Goal: Task Accomplishment & Management: Manage account settings

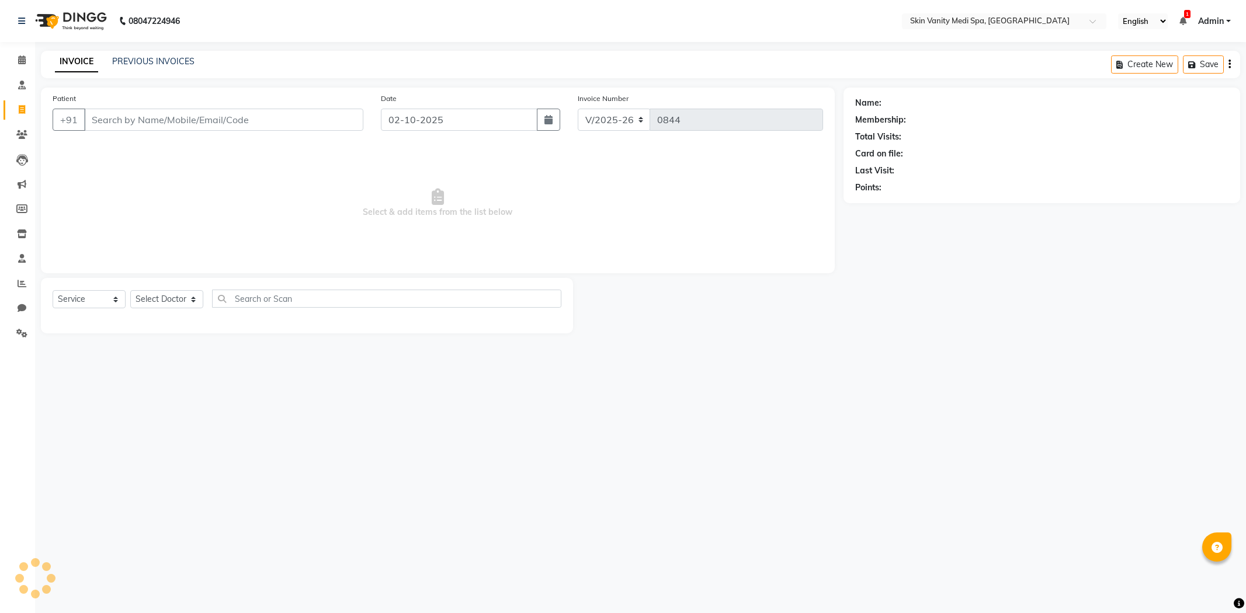
select select "7826"
select select "service"
click at [19, 62] on icon at bounding box center [22, 59] width 8 height 9
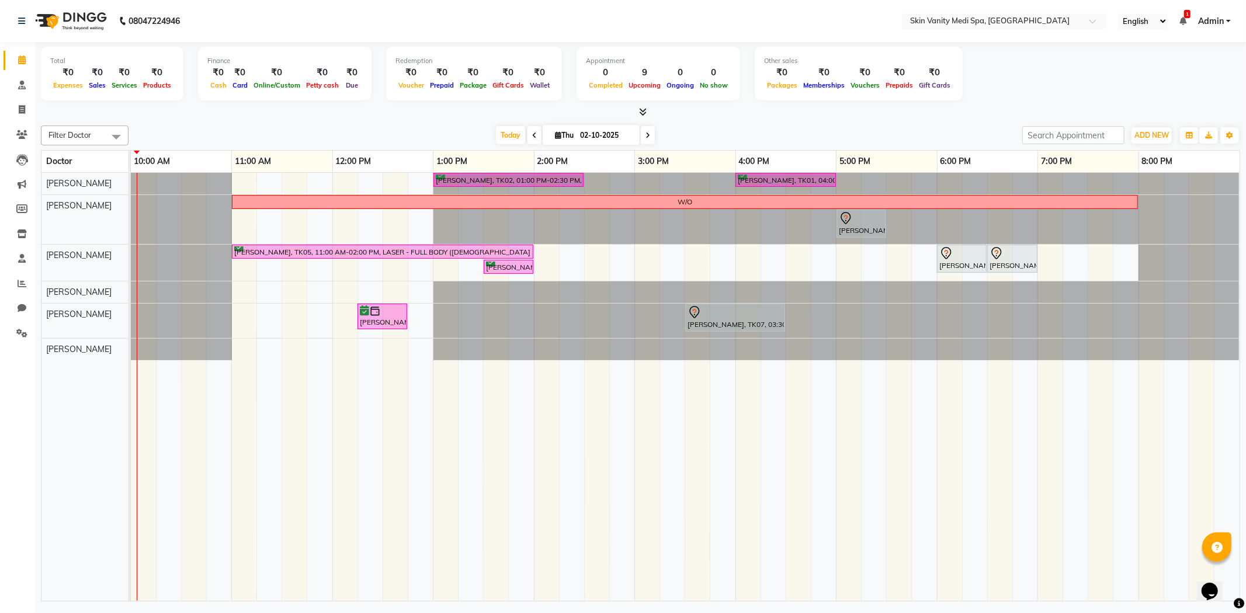
click at [645, 136] on icon at bounding box center [647, 135] width 5 height 7
type input "03-10-2025"
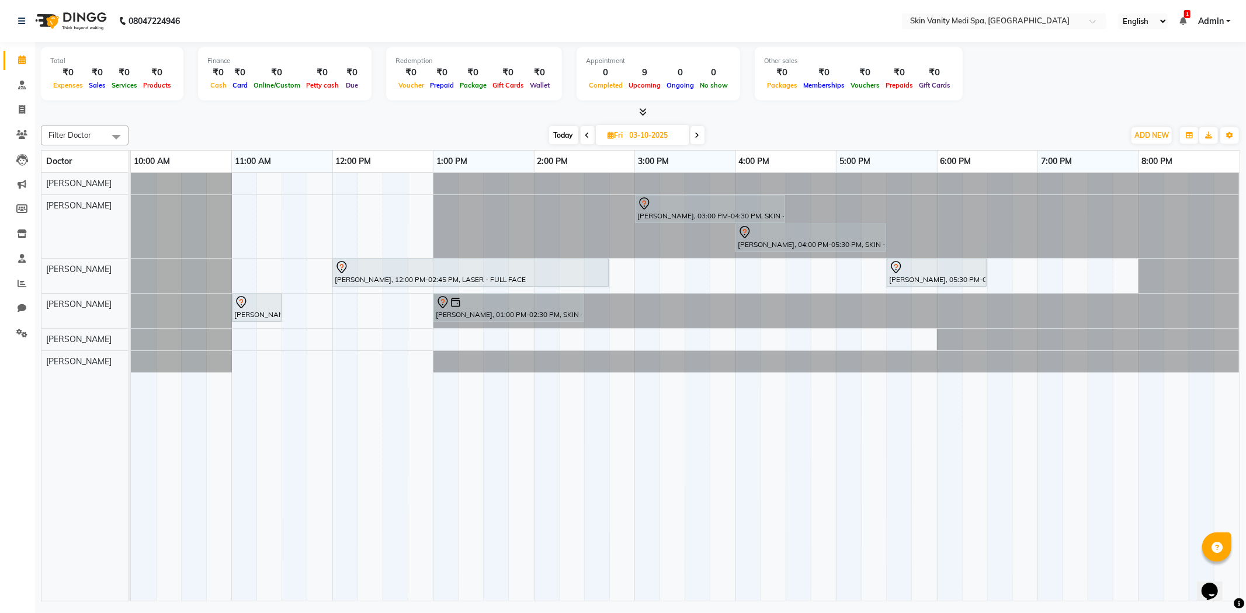
click at [625, 137] on span "Fri" at bounding box center [615, 135] width 21 height 9
select select "10"
select select "2025"
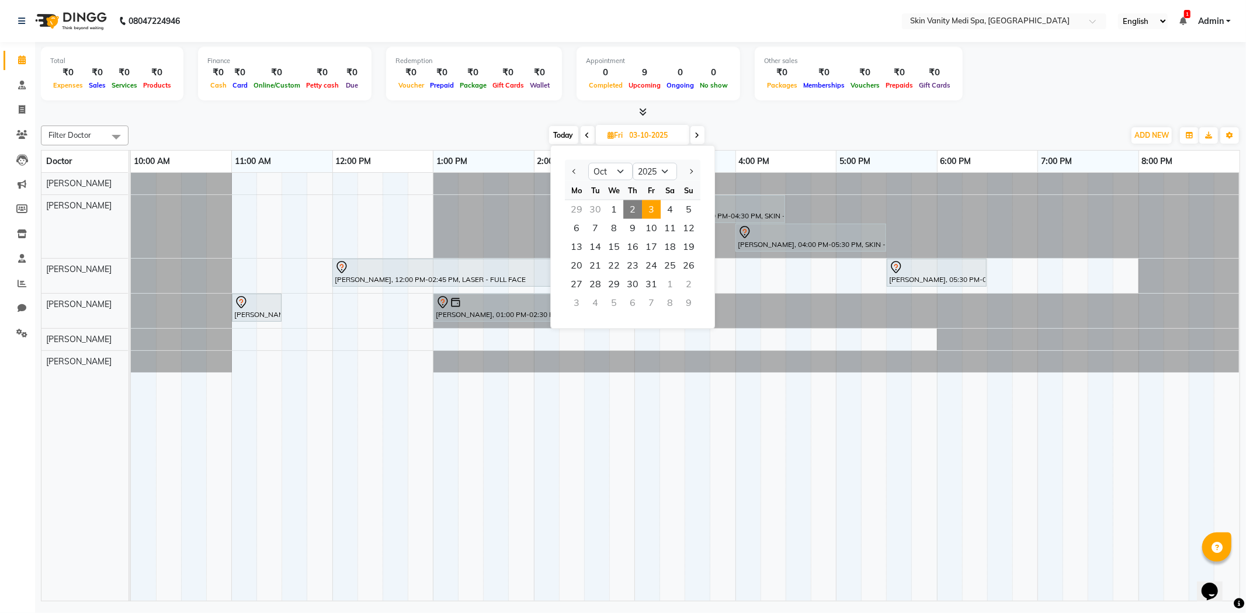
click at [635, 215] on span "2" at bounding box center [632, 209] width 19 height 19
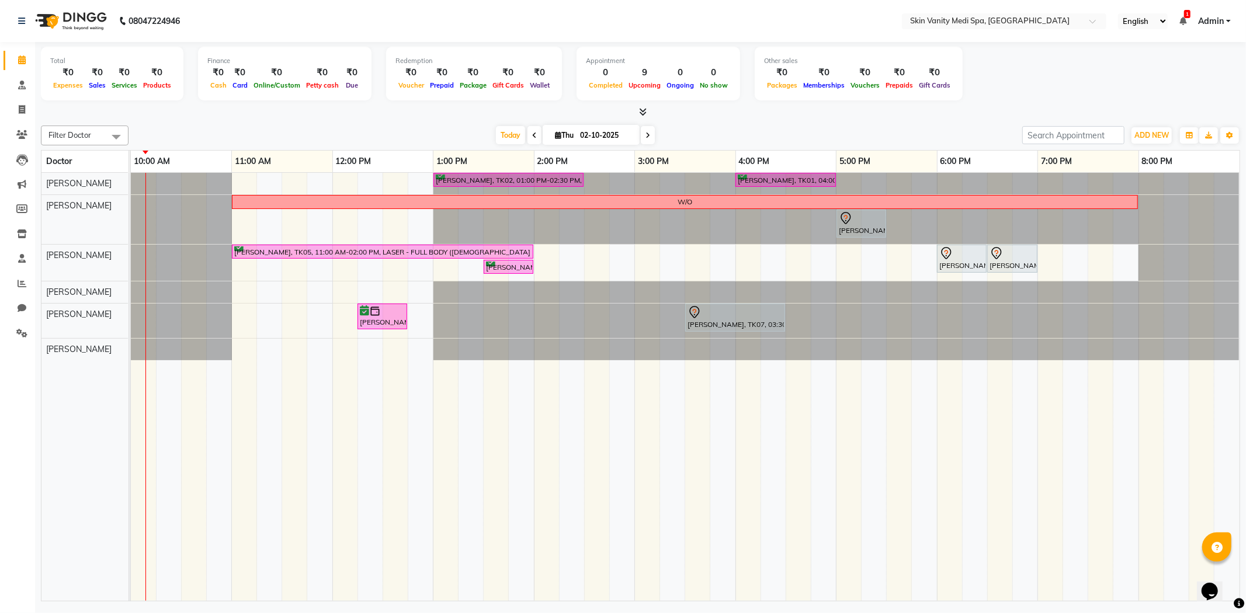
click at [645, 137] on icon at bounding box center [647, 135] width 5 height 7
type input "03-10-2025"
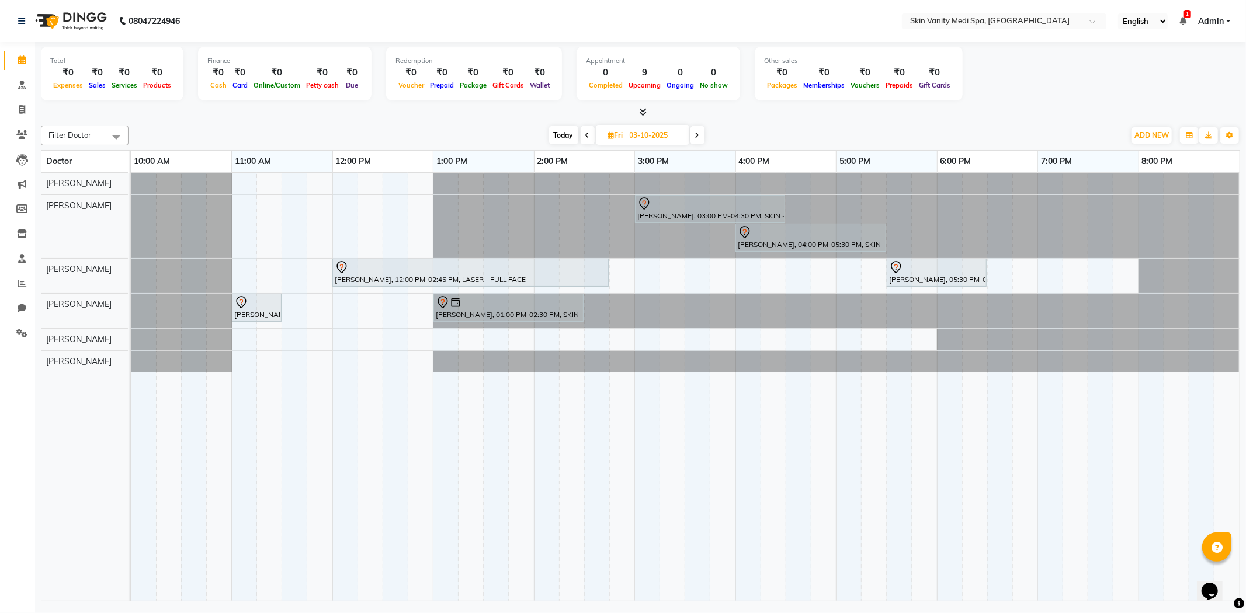
click at [643, 132] on input "03-10-2025" at bounding box center [655, 136] width 58 height 18
select select "10"
select select "2025"
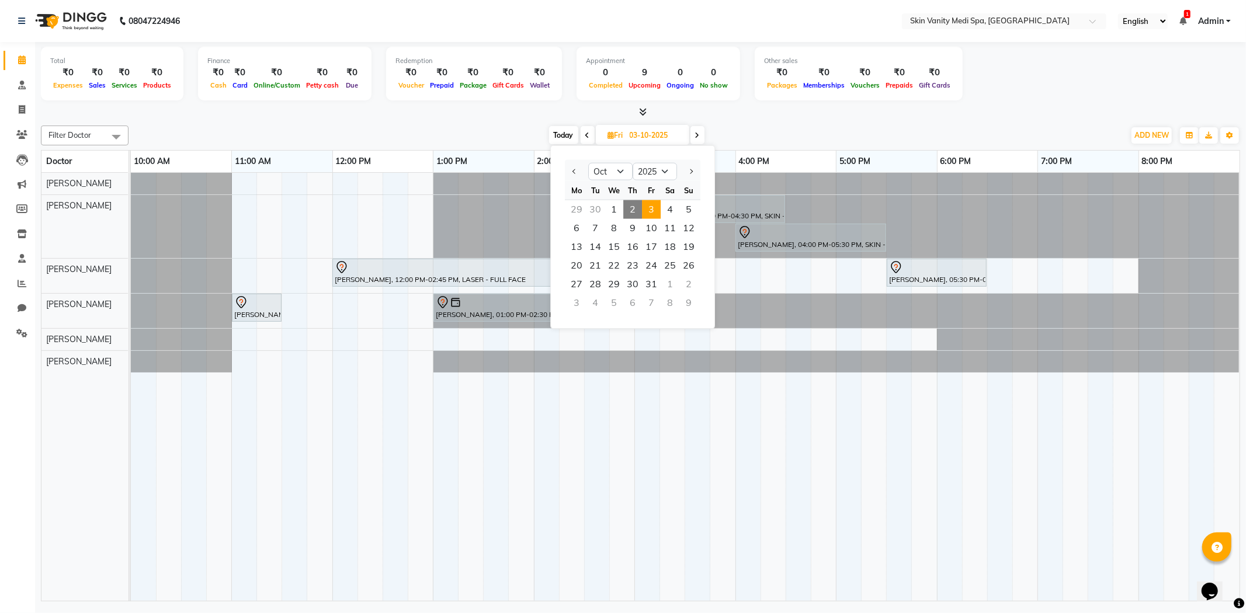
click at [487, 144] on div "Filter Doctor Select All [PERSON_NAME] [PERSON_NAME] EMAA [PERSON_NAME] [PERSON…" at bounding box center [640, 136] width 1199 height 20
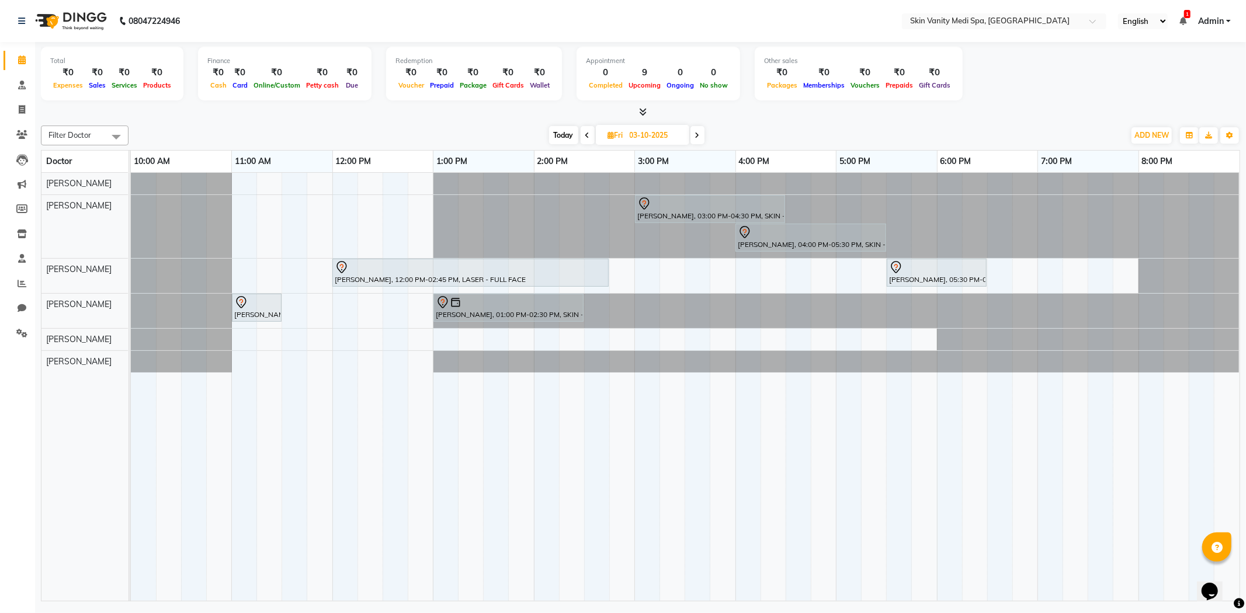
click at [587, 133] on icon at bounding box center [587, 135] width 5 height 7
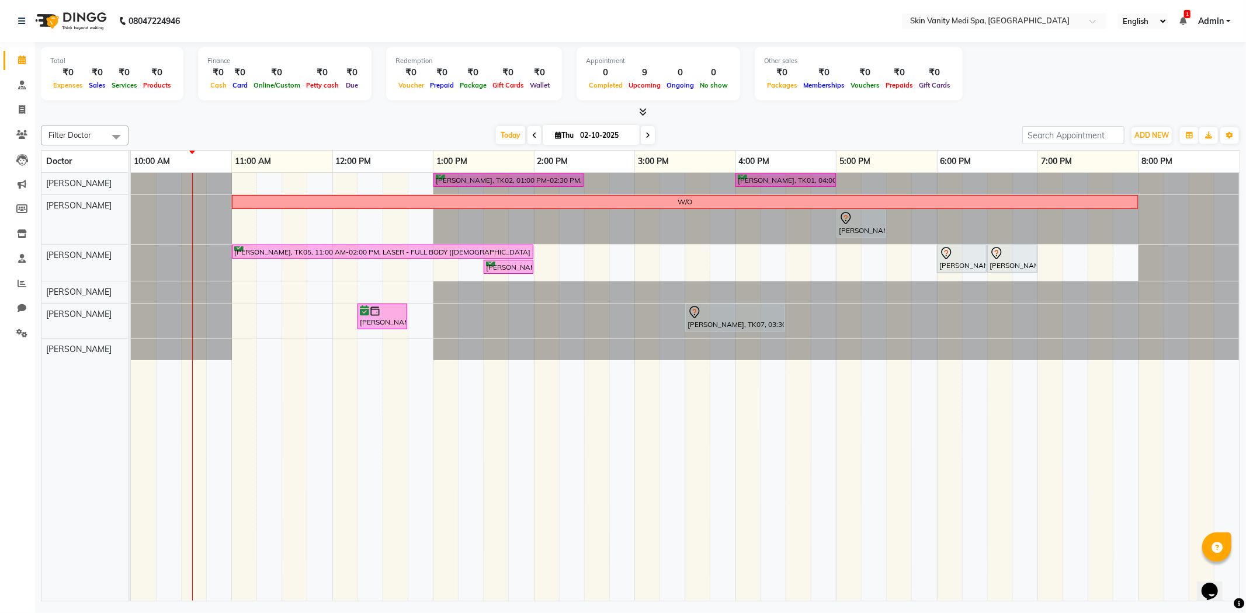
click at [647, 138] on span at bounding box center [648, 135] width 14 height 18
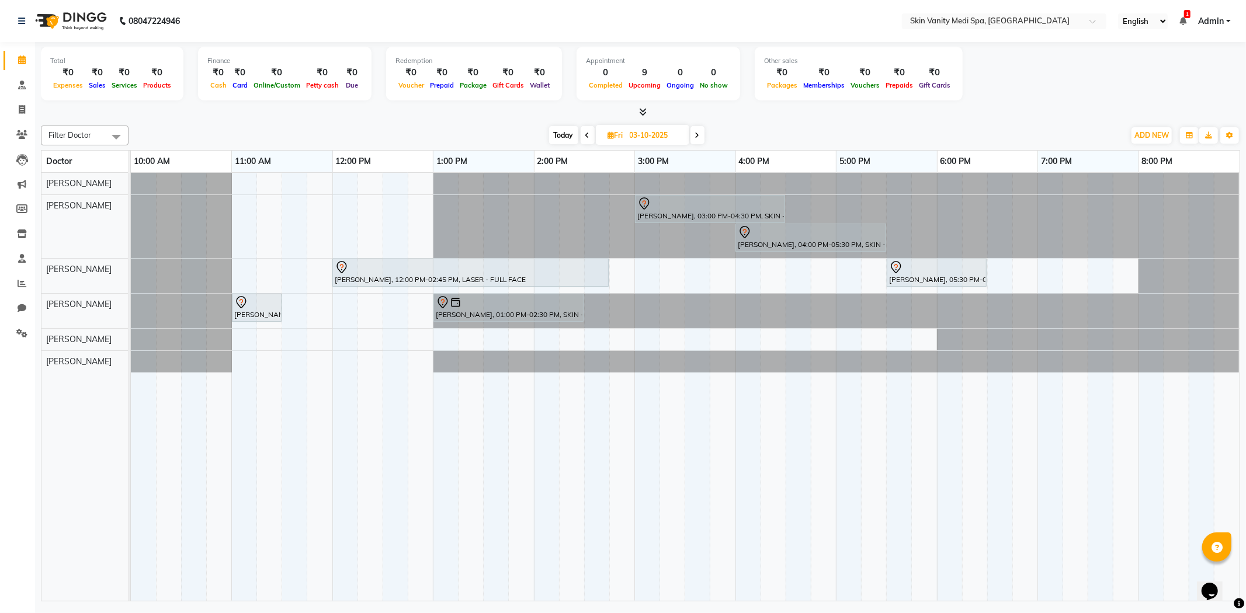
click at [697, 132] on icon at bounding box center [697, 135] width 5 height 7
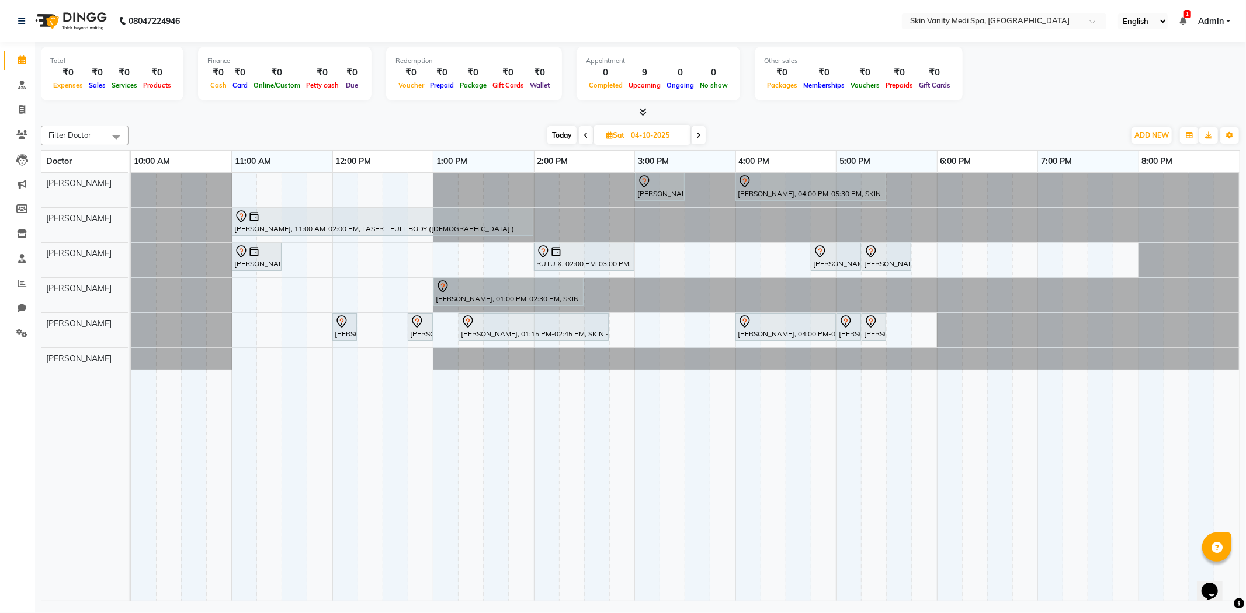
click at [698, 140] on span at bounding box center [698, 135] width 14 height 18
type input "05-10-2025"
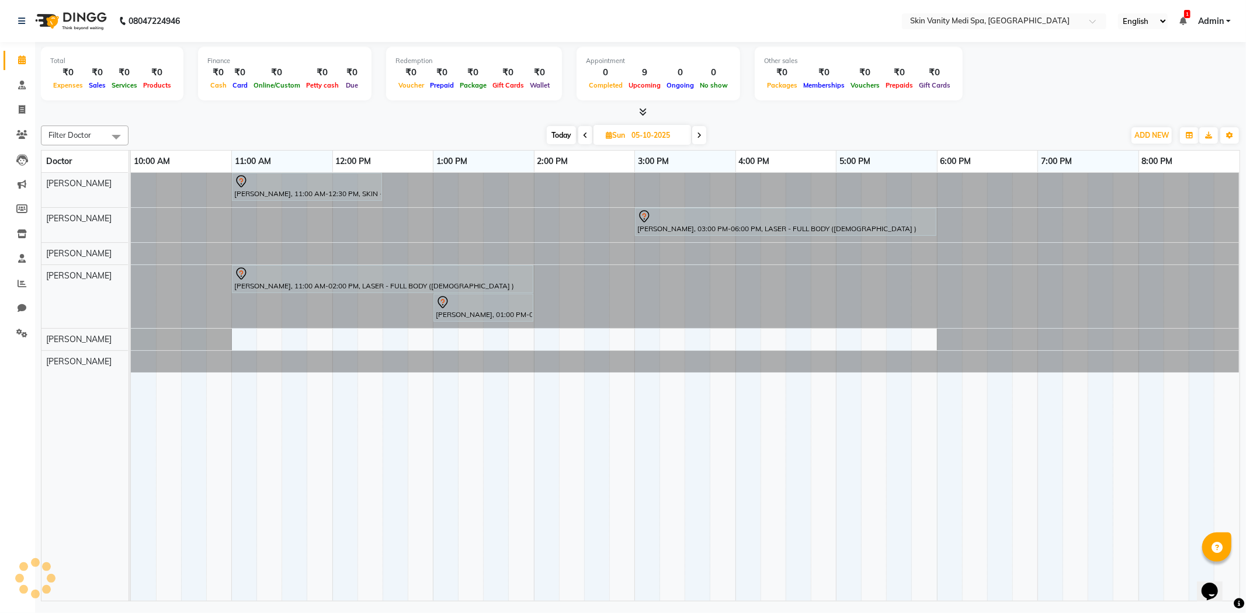
click at [637, 135] on input "05-10-2025" at bounding box center [657, 136] width 58 height 18
select select "10"
select select "2025"
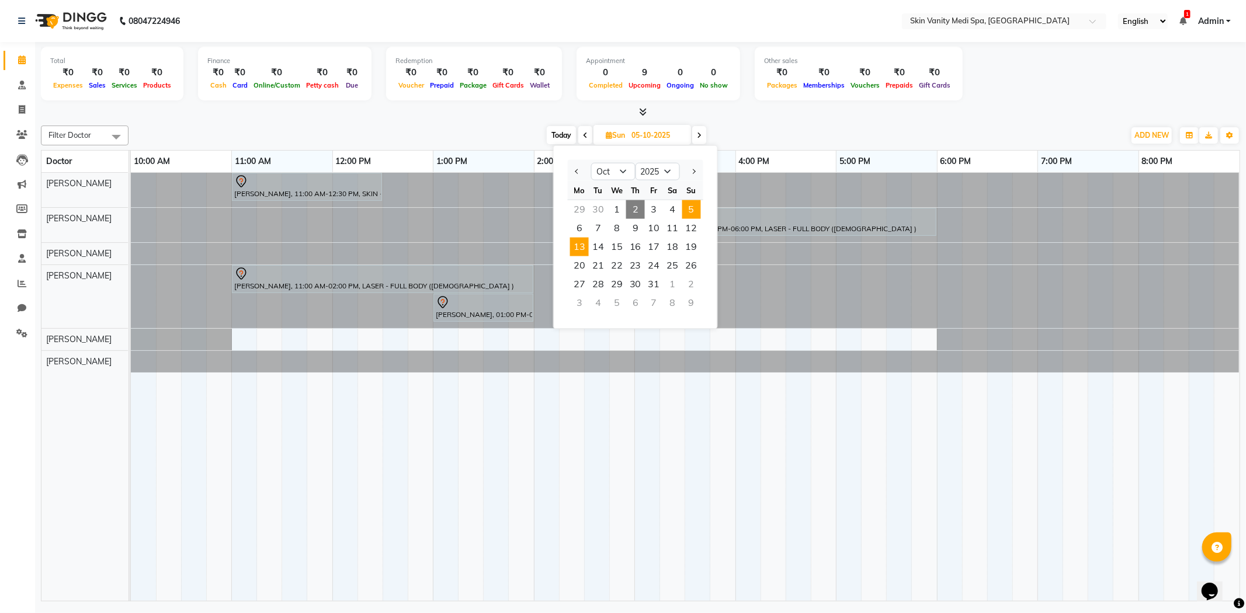
click at [586, 244] on span "13" at bounding box center [579, 247] width 19 height 19
type input "[DATE]"
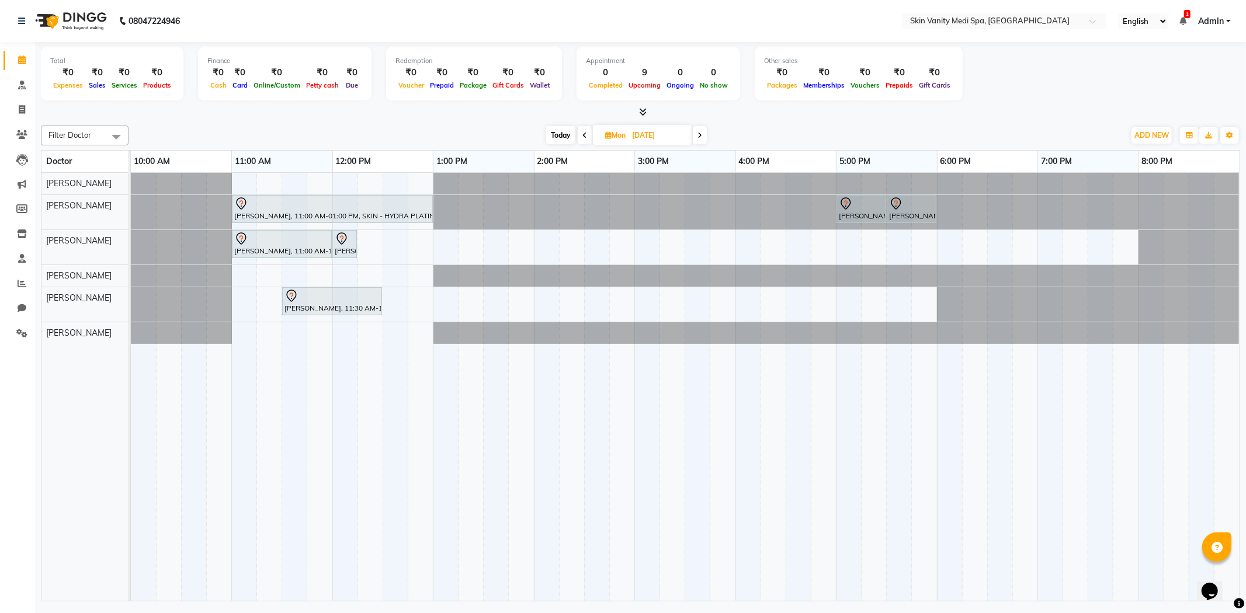
click at [224, 178] on div at bounding box center [181, 184] width 101 height 22
drag, startPoint x: 225, startPoint y: 183, endPoint x: 353, endPoint y: 126, distance: 140.6
click at [353, 127] on div "[DATE] [DATE]" at bounding box center [626, 136] width 984 height 18
click at [241, 173] on div "[PERSON_NAME], 11:00 AM-01:00 PM, SKIN - HYDRA PLATINUME TREATMENT [PERSON_NAME…" at bounding box center [685, 387] width 1108 height 429
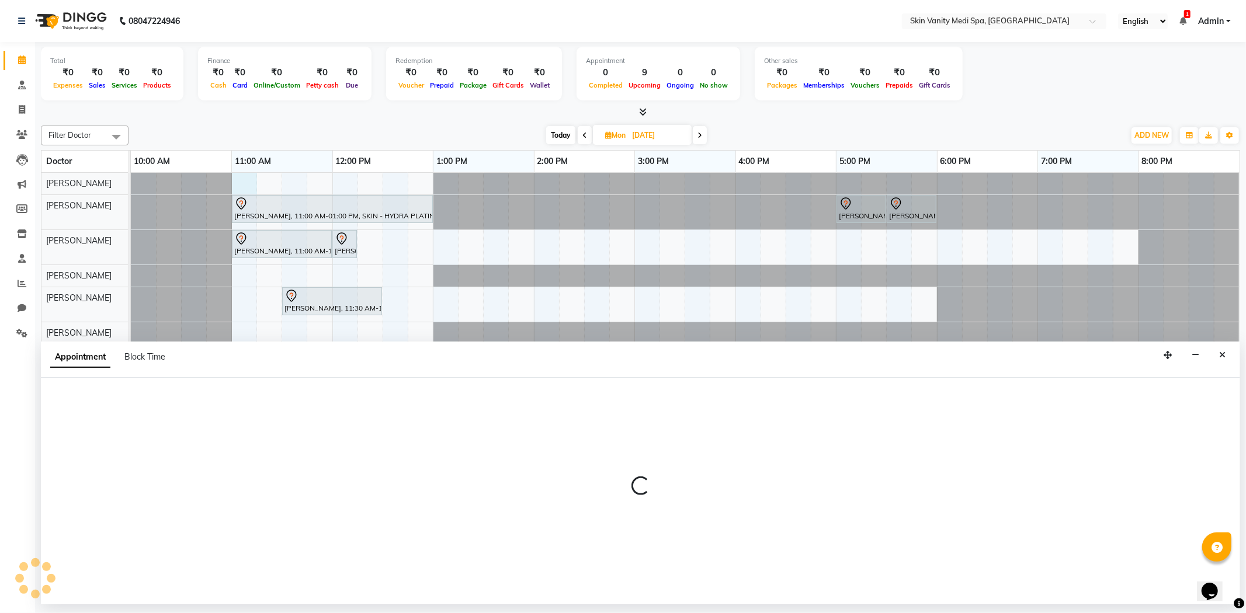
select select "70346"
select select "660"
select select "tentative"
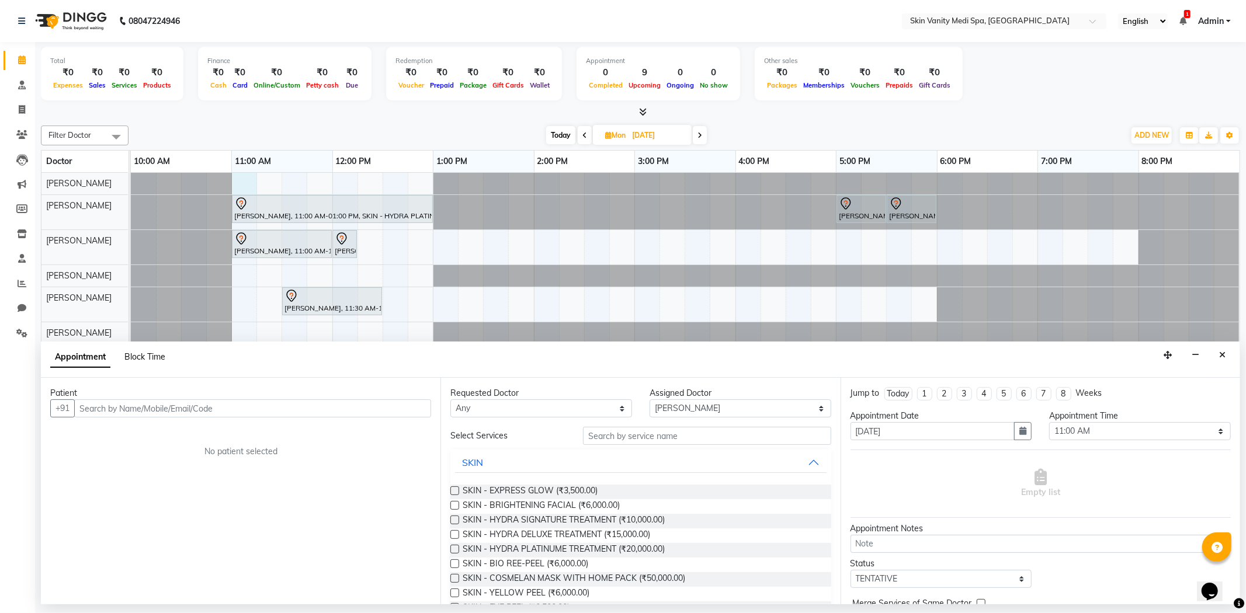
click at [153, 354] on span "Block Time" at bounding box center [144, 357] width 41 height 11
select select "70346"
select select "660"
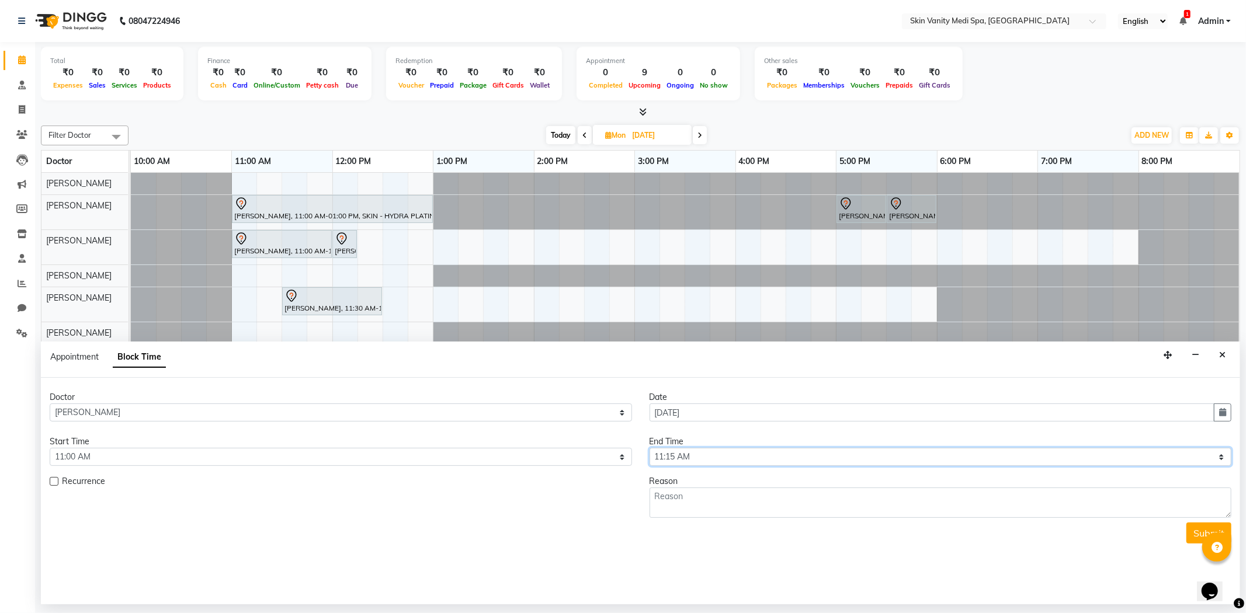
click at [658, 459] on select "Select 11:00 AM 11:15 AM 11:30 AM 11:45 AM 12:00 PM 12:15 PM 12:30 PM 12:45 PM …" at bounding box center [940, 457] width 582 height 18
select select "1200"
click at [649, 448] on select "Select 11:00 AM 11:15 AM 11:30 AM 11:45 AM 12:00 PM 12:15 PM 12:30 PM 12:45 PM …" at bounding box center [940, 457] width 582 height 18
click at [662, 504] on textarea at bounding box center [940, 503] width 582 height 30
type textarea "LEAVE"
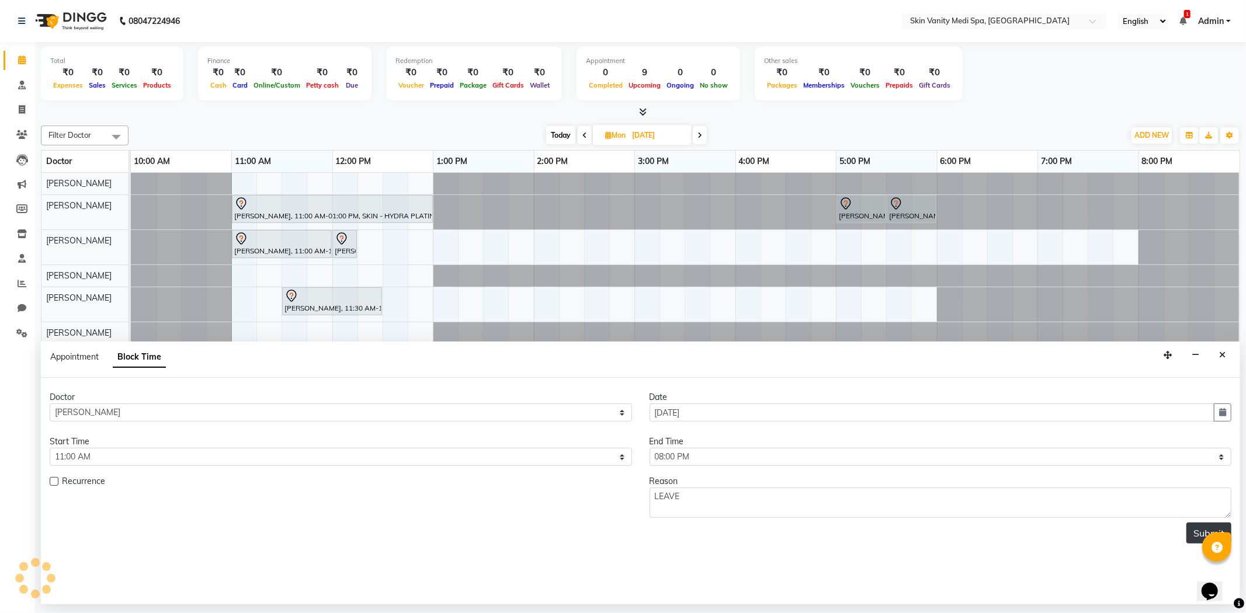
click at [1194, 526] on button "Submit" at bounding box center [1208, 533] width 45 height 21
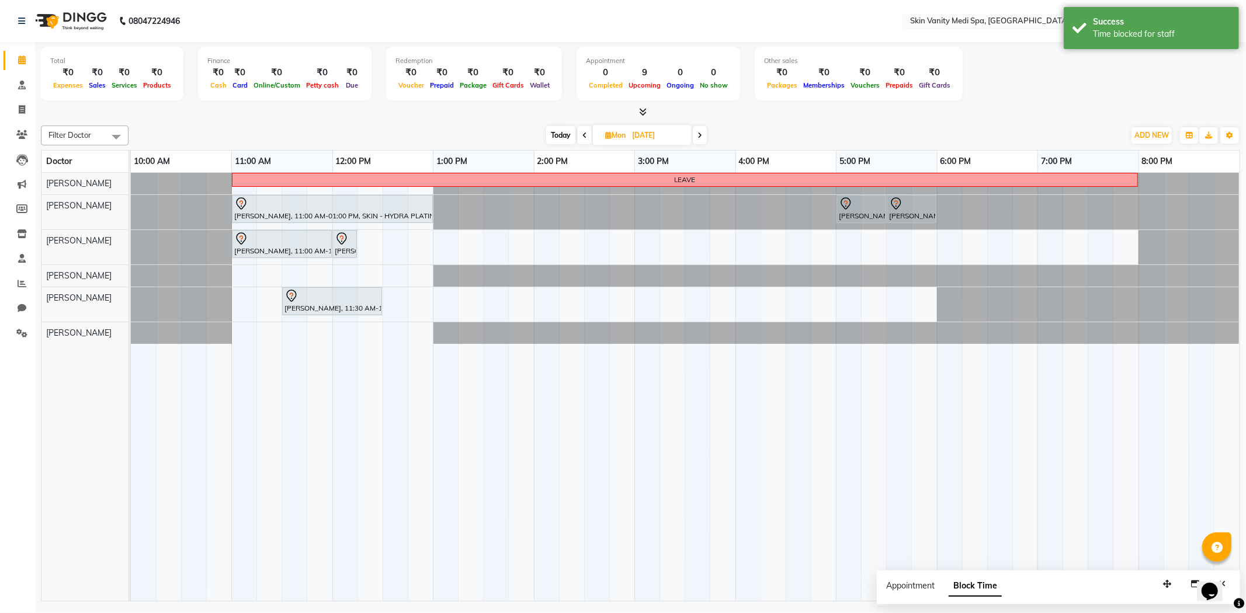
click at [701, 140] on span at bounding box center [700, 135] width 14 height 18
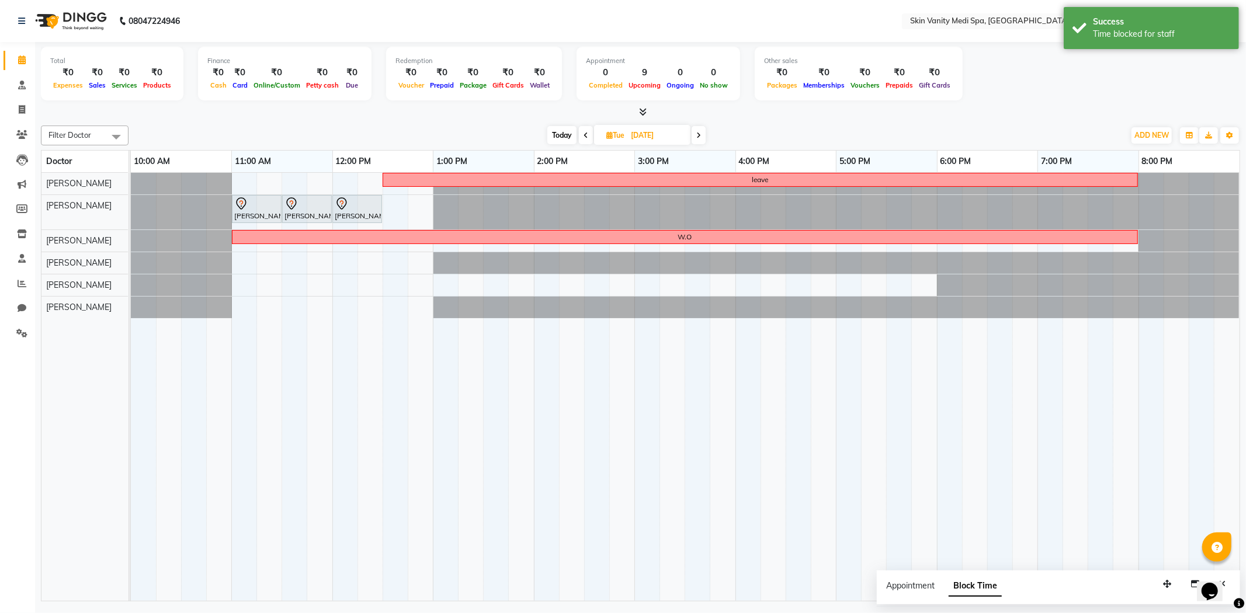
click at [701, 139] on span at bounding box center [698, 135] width 14 height 18
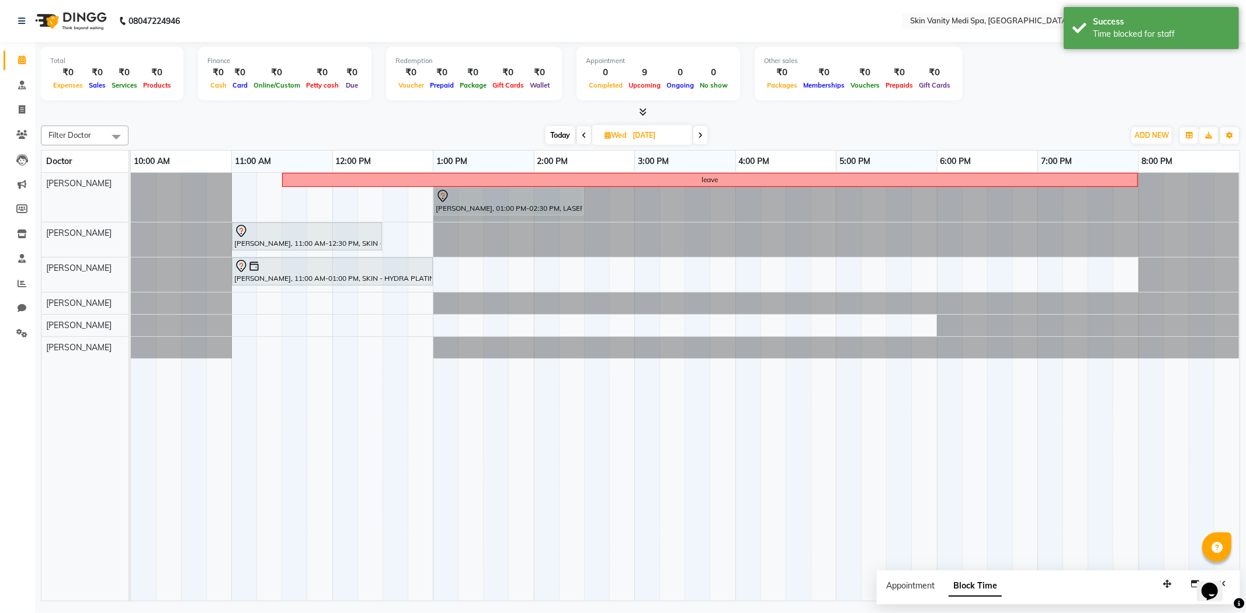
click at [701, 139] on span at bounding box center [700, 135] width 14 height 18
type input "[DATE]"
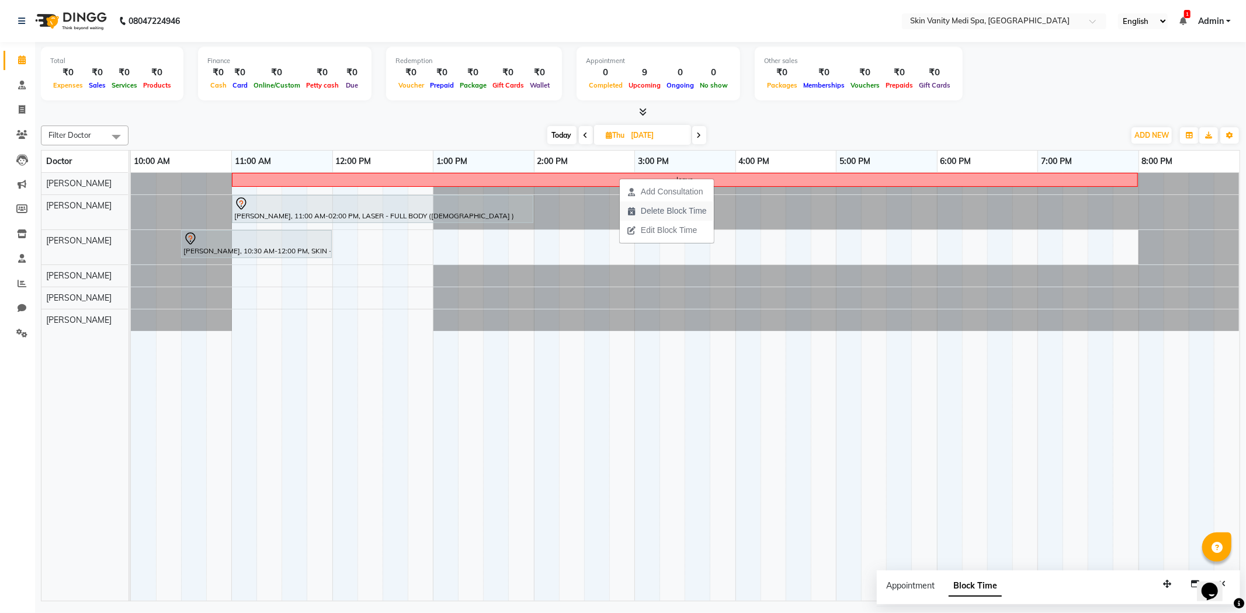
click at [657, 205] on span "Delete Block Time" at bounding box center [674, 211] width 66 height 12
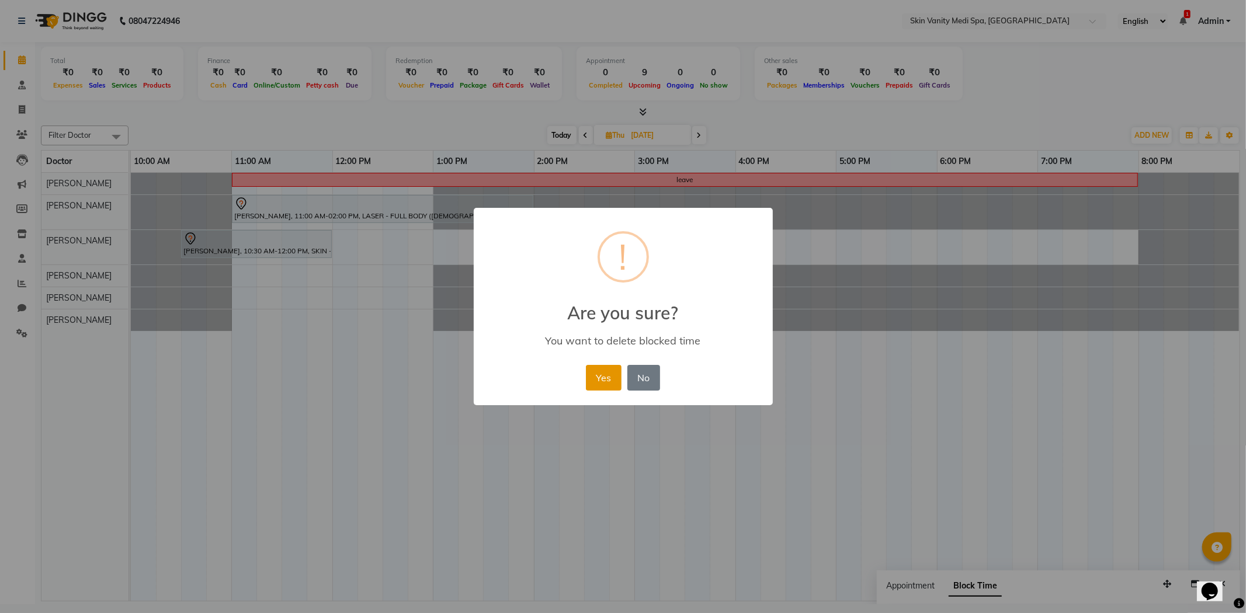
click at [603, 369] on button "Yes" at bounding box center [604, 378] width 36 height 26
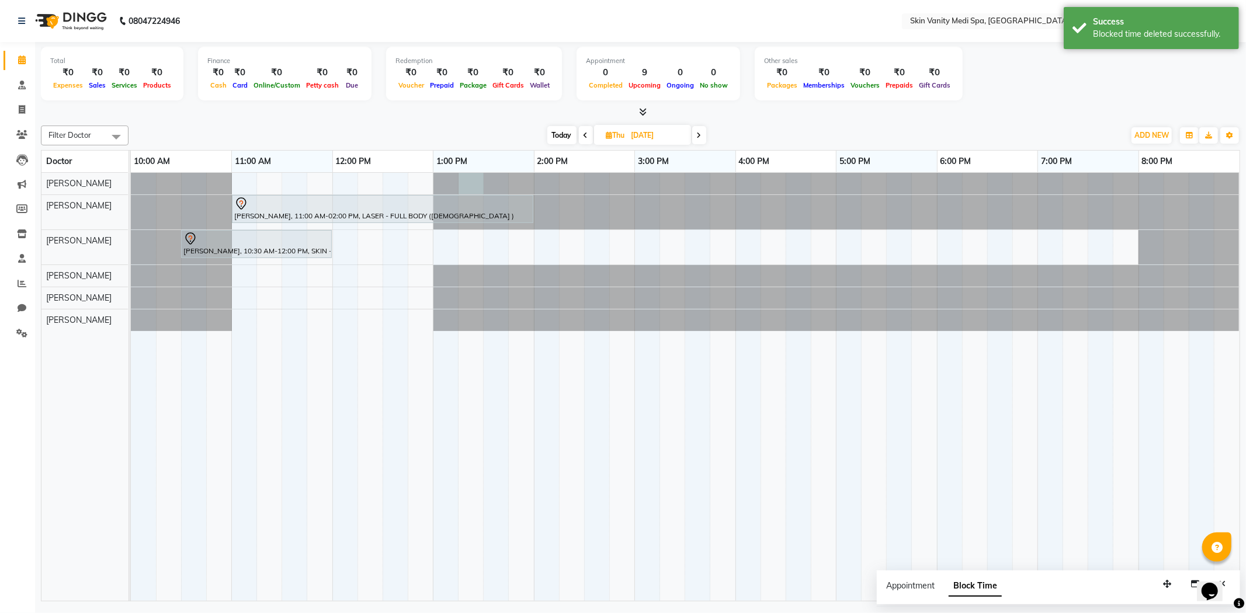
click at [131, 182] on div at bounding box center [131, 184] width 0 height 22
select select "70346"
select select "795"
select select "tentative"
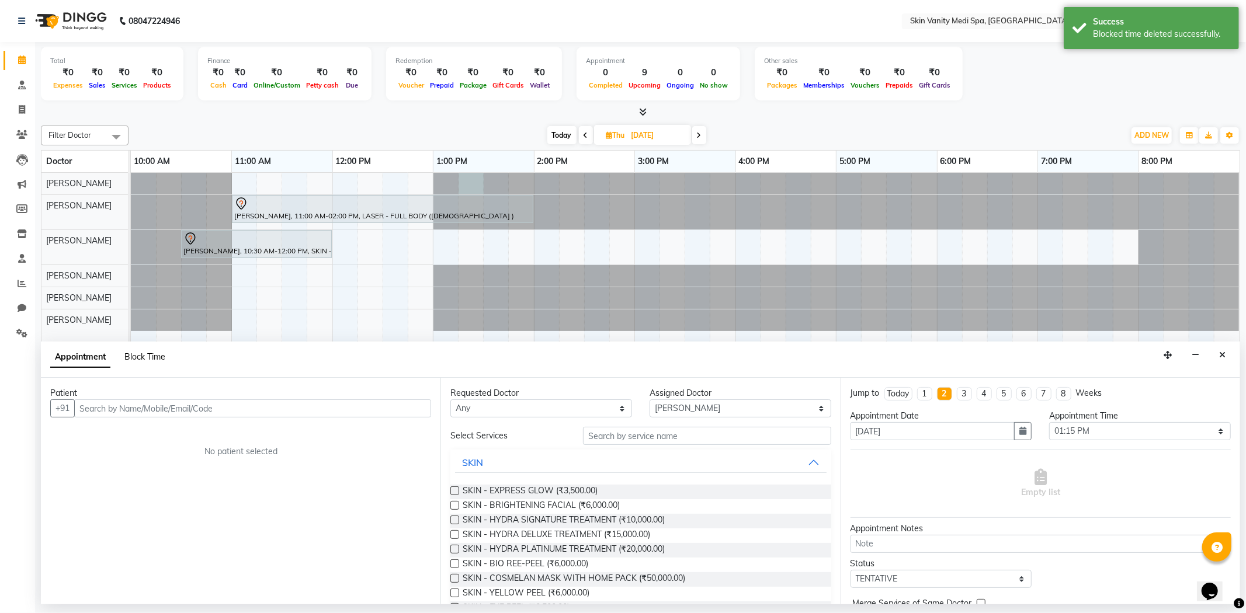
click at [139, 359] on span "Block Time" at bounding box center [144, 357] width 41 height 11
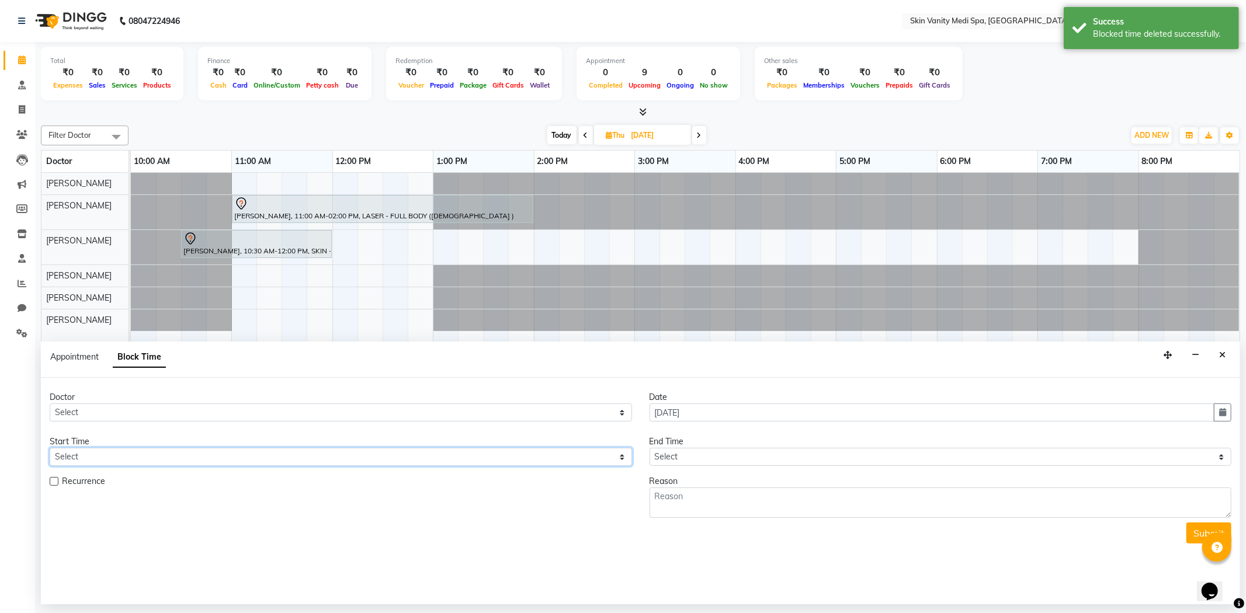
drag, startPoint x: 98, startPoint y: 452, endPoint x: 111, endPoint y: 447, distance: 14.4
click at [98, 452] on select "Select" at bounding box center [341, 457] width 582 height 18
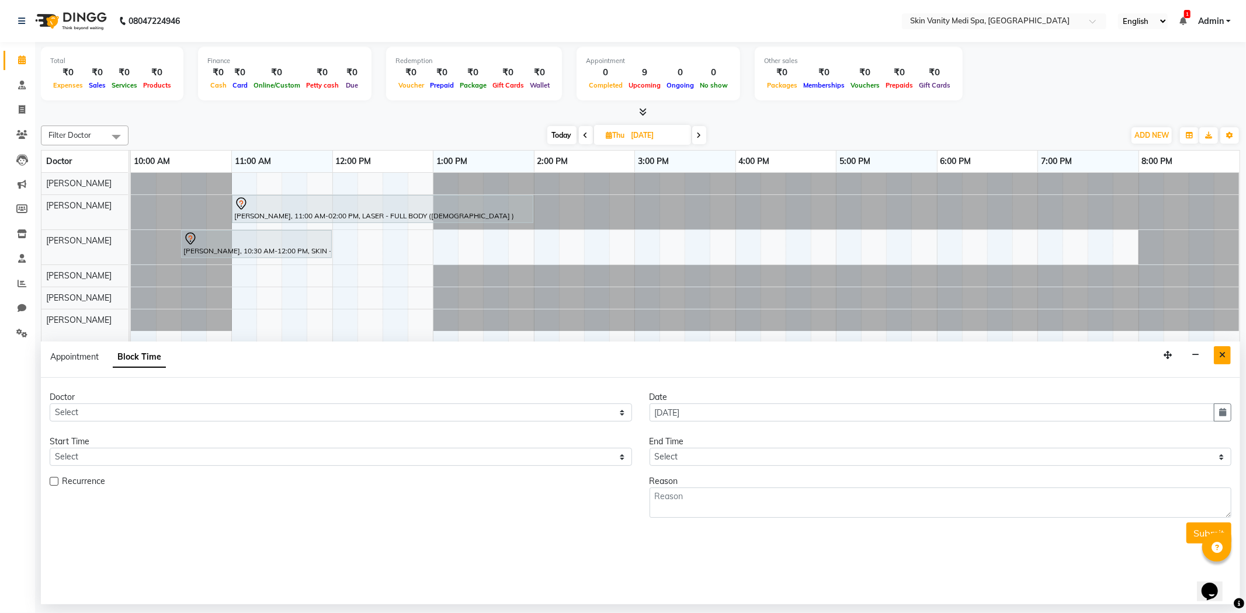
click at [1224, 356] on icon "Close" at bounding box center [1222, 355] width 6 height 8
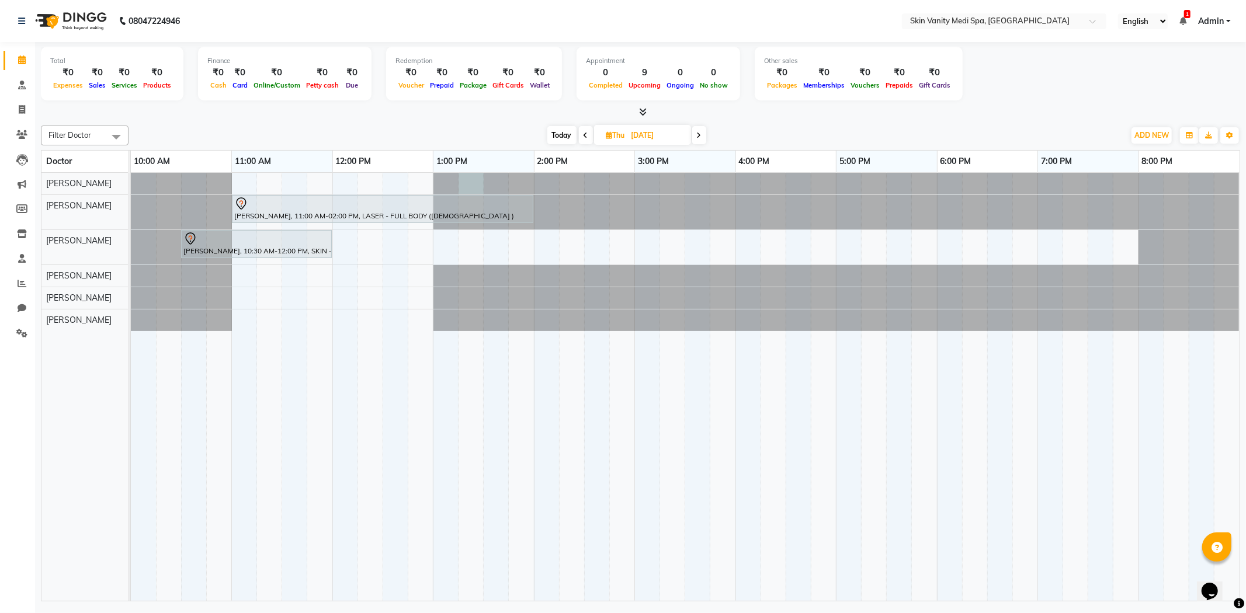
click at [131, 185] on div at bounding box center [131, 184] width 0 height 22
select select "70346"
select select "795"
select select "tentative"
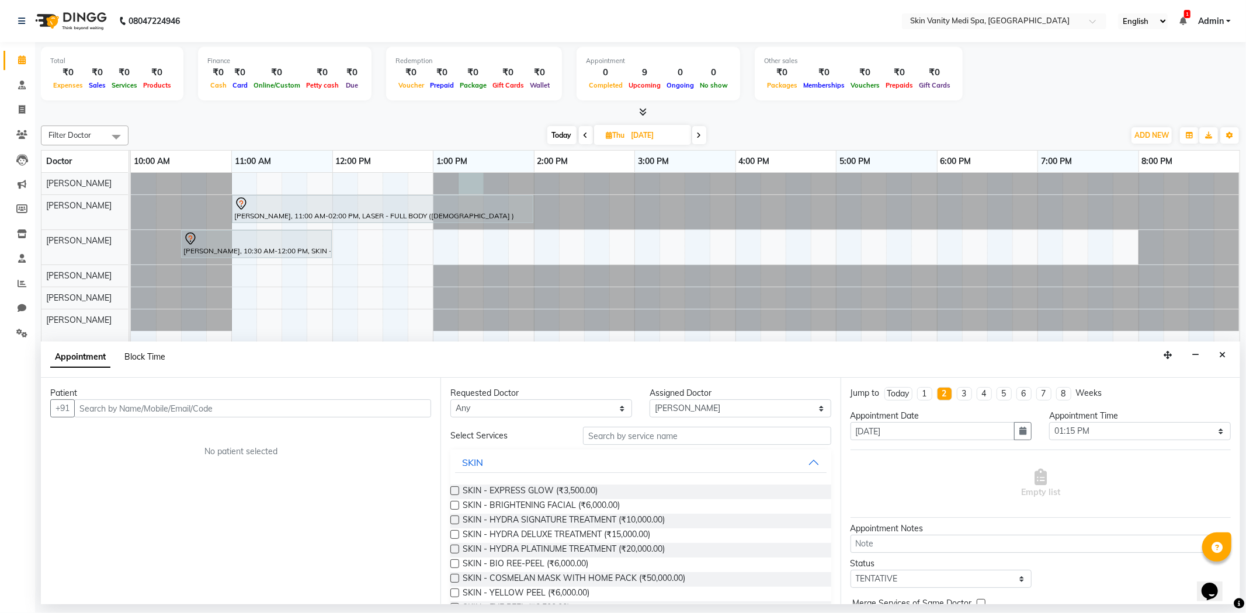
click at [140, 357] on span "Block Time" at bounding box center [144, 357] width 41 height 11
select select "70346"
select select "795"
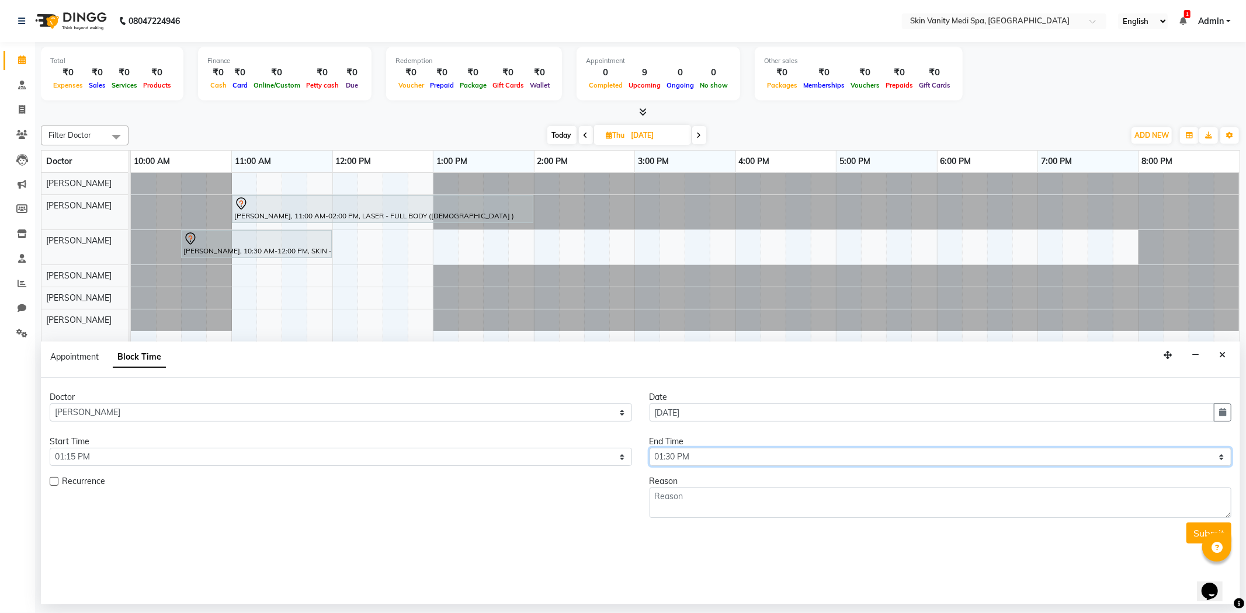
click at [673, 457] on select "Select 11:00 AM 11:15 AM 11:30 AM 11:45 AM 12:00 PM 12:15 PM 12:30 PM 12:45 PM …" at bounding box center [940, 457] width 582 height 18
select select "930"
click at [649, 448] on select "Select 11:00 AM 11:15 AM 11:30 AM 11:45 AM 12:00 PM 12:15 PM 12:30 PM 12:45 PM …" at bounding box center [940, 457] width 582 height 18
click at [669, 503] on textarea at bounding box center [940, 503] width 582 height 30
type textarea "BY [PERSON_NAME] SE AAGYI TO ......"
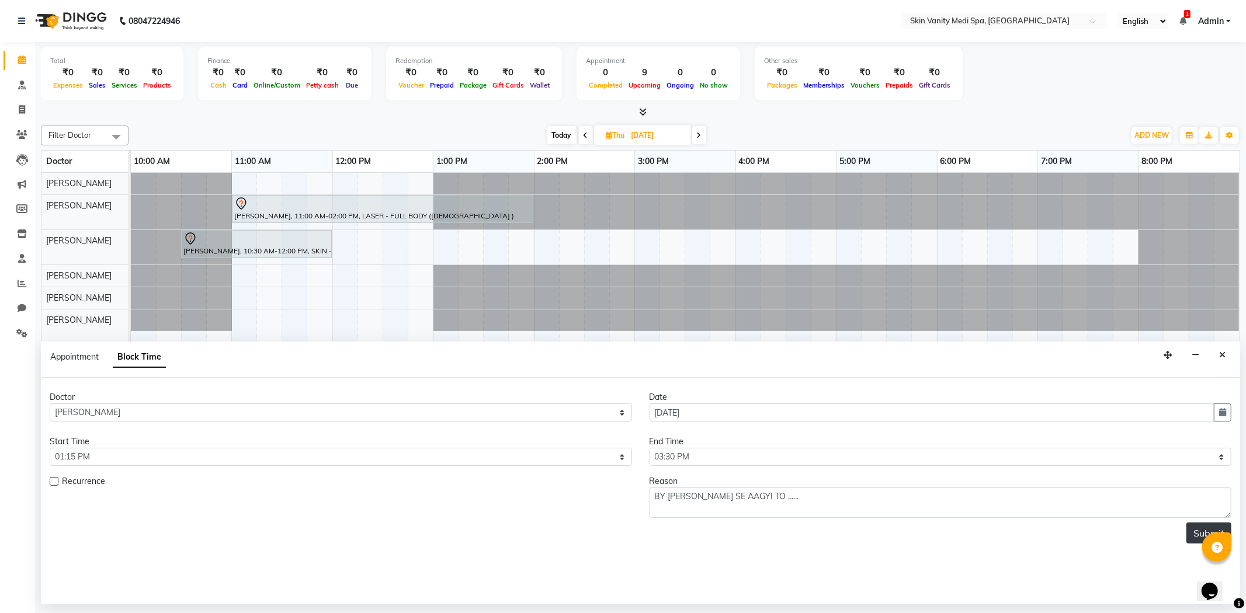
click at [1191, 538] on button "Submit" at bounding box center [1208, 533] width 45 height 21
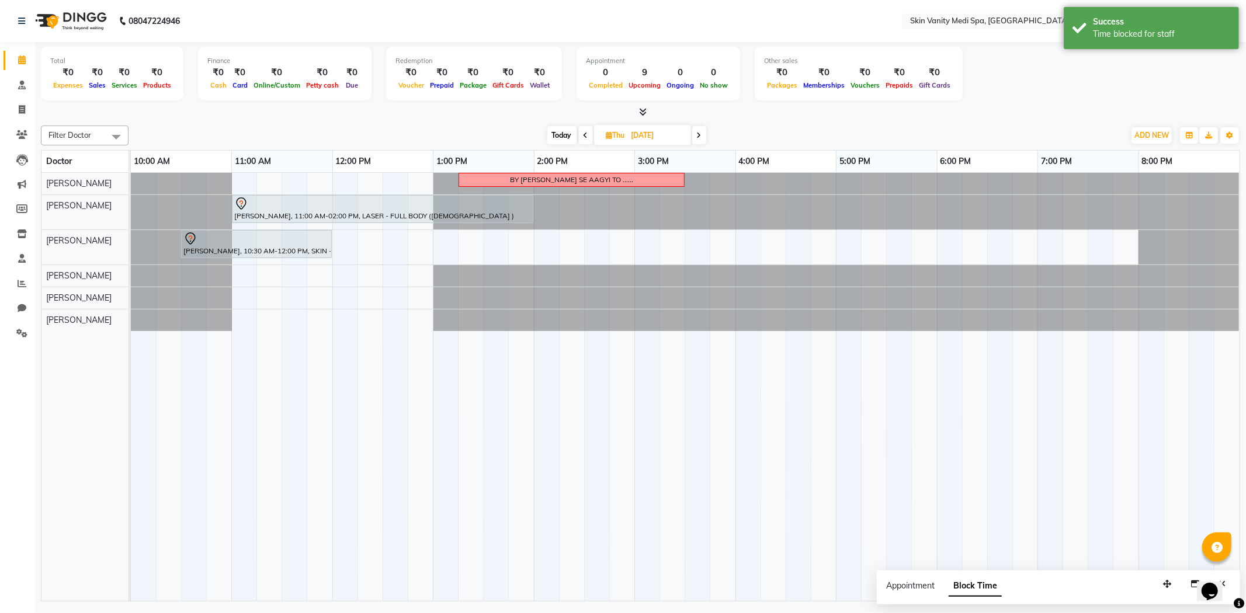
click at [585, 138] on icon at bounding box center [585, 135] width 5 height 7
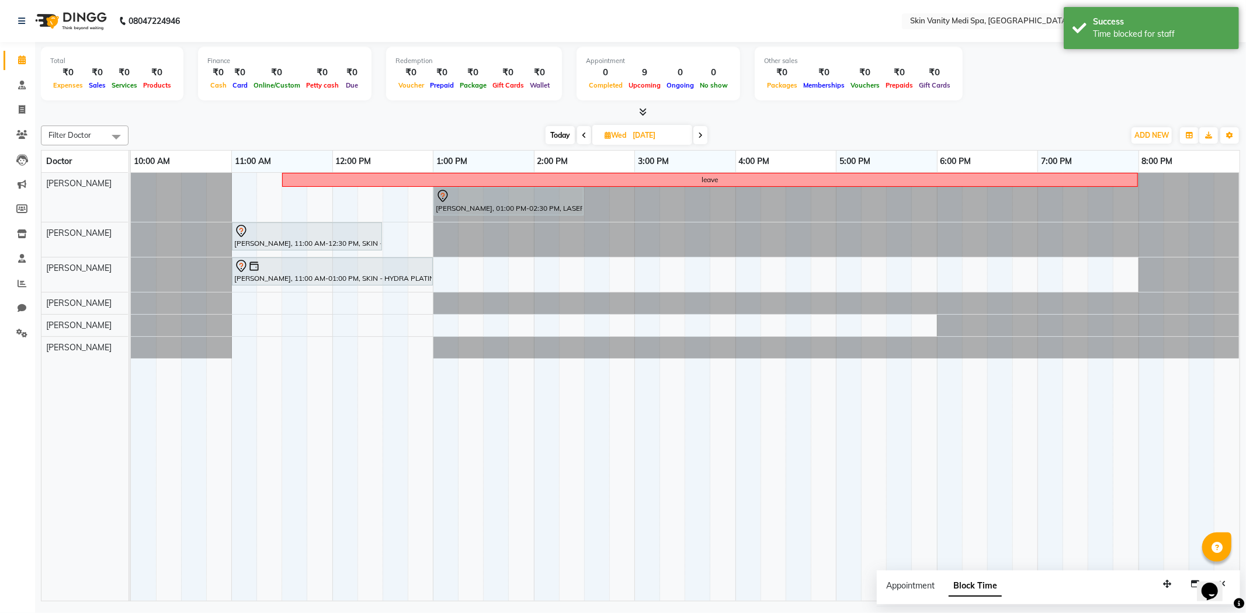
click at [585, 138] on icon at bounding box center [584, 135] width 5 height 7
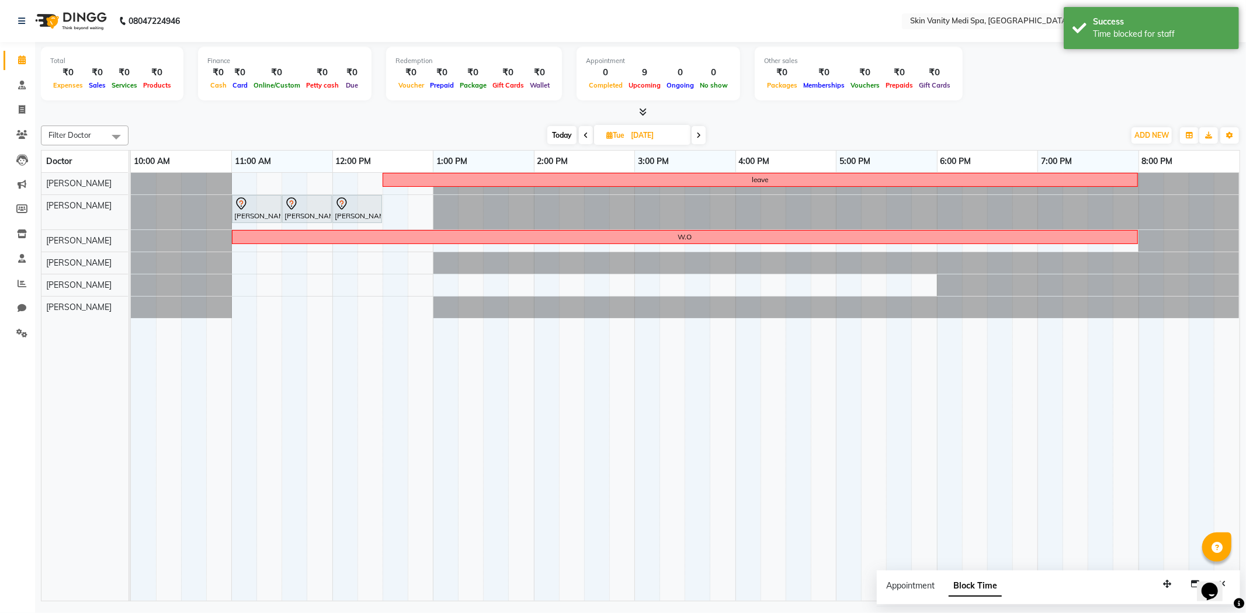
click at [584, 138] on icon at bounding box center [585, 135] width 5 height 7
type input "[DATE]"
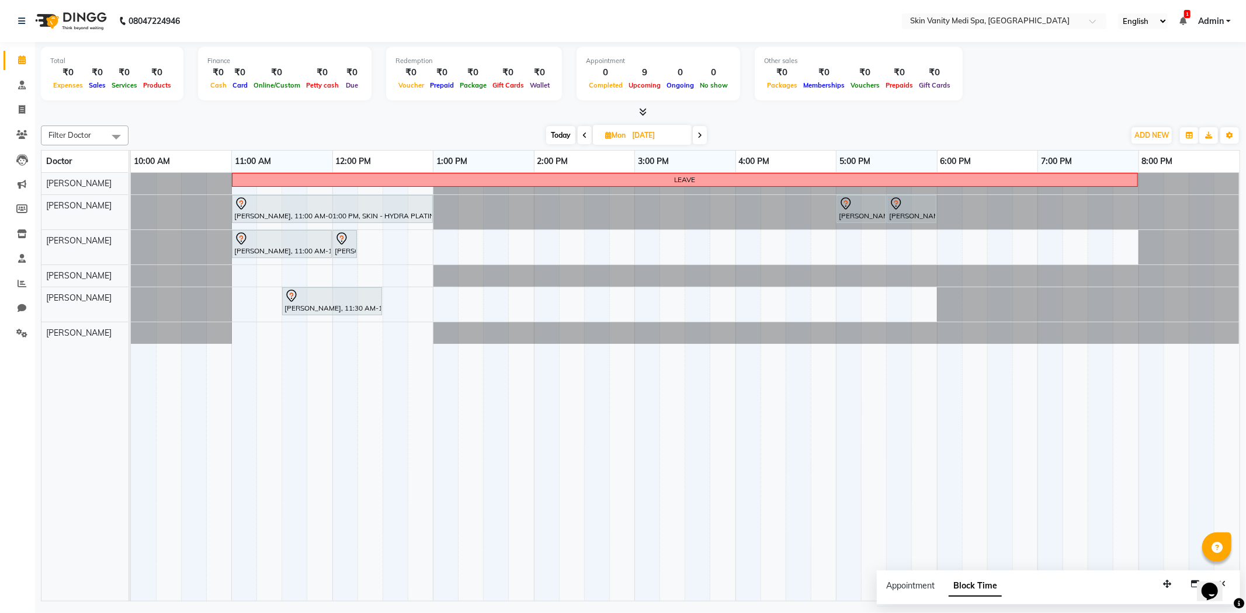
click at [646, 133] on input "[DATE]" at bounding box center [657, 136] width 58 height 18
select select "10"
select select "2025"
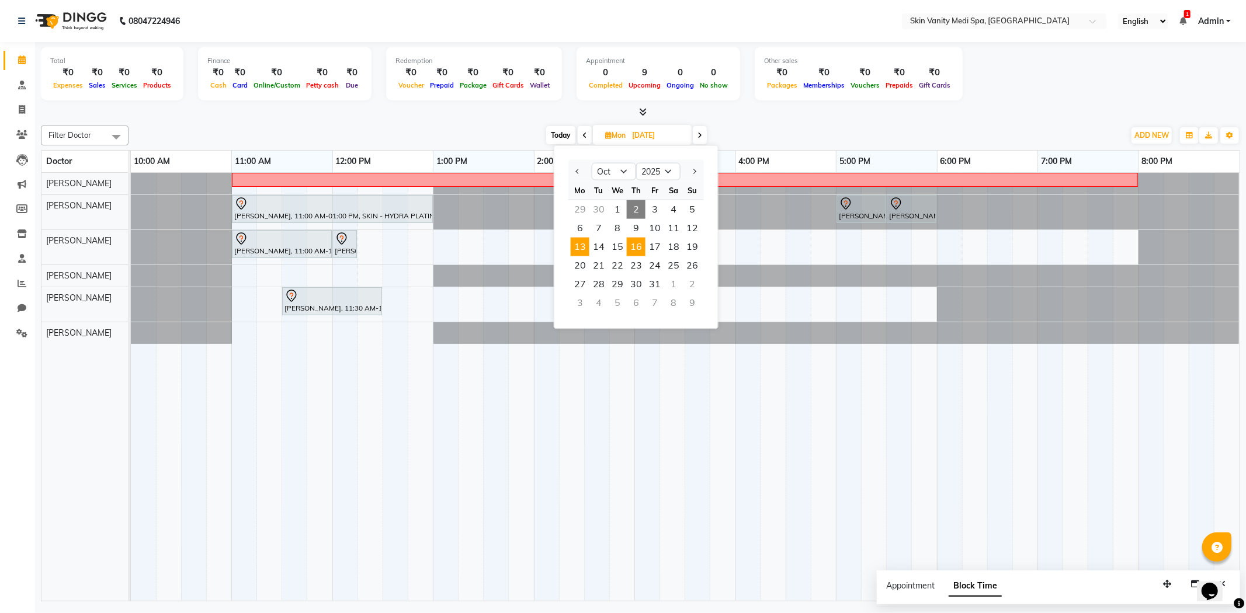
click at [631, 242] on span "16" at bounding box center [636, 247] width 19 height 19
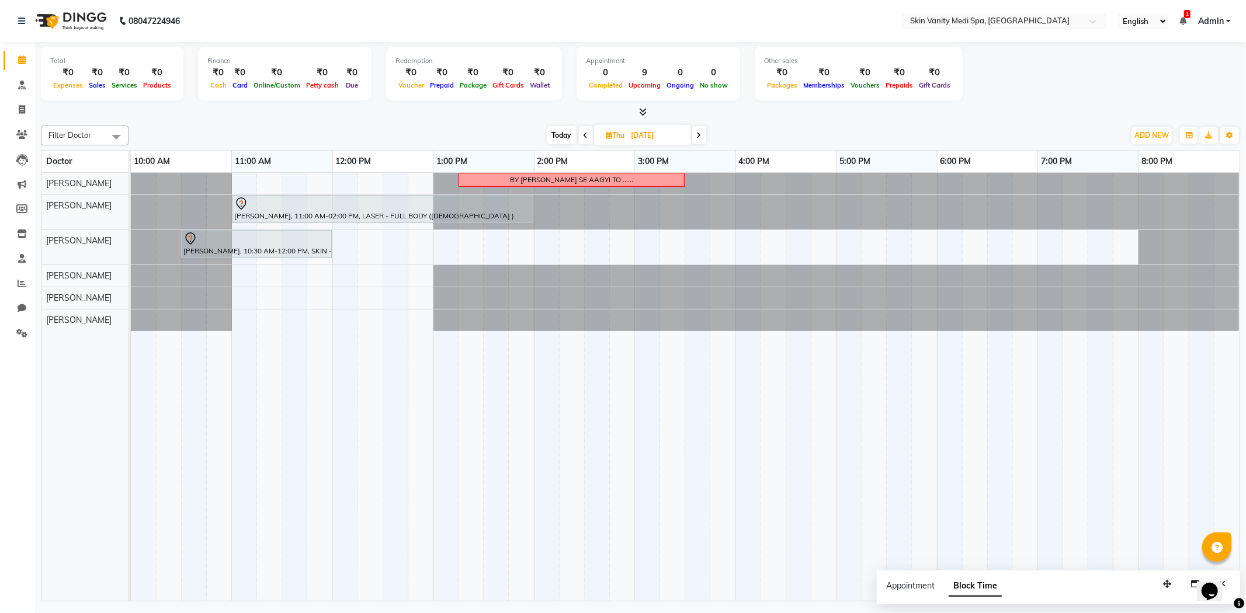
click at [705, 135] on span at bounding box center [699, 135] width 14 height 18
type input "[DATE]"
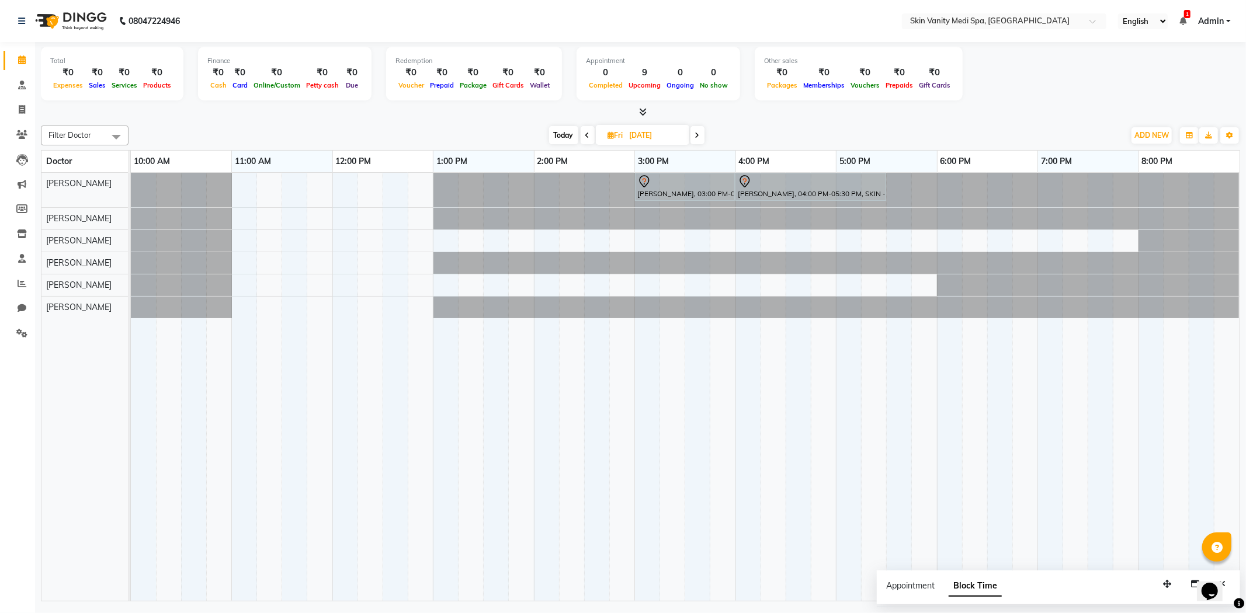
click at [609, 135] on icon at bounding box center [611, 135] width 6 height 8
select select "10"
select select "2025"
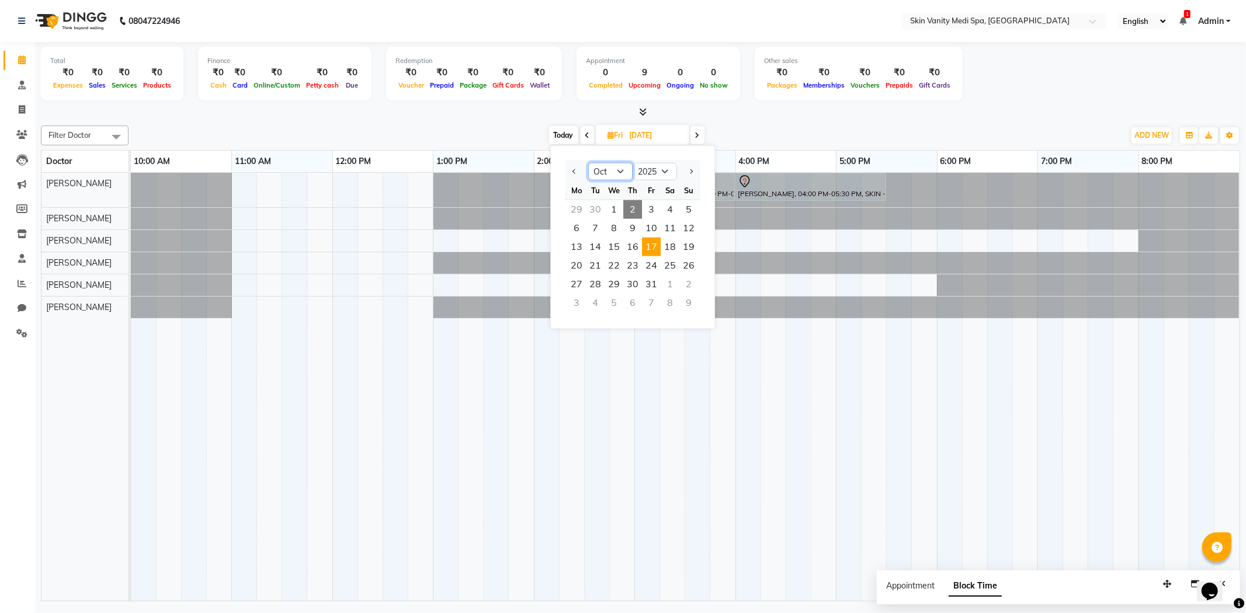
click at [600, 170] on select "Jan Feb Mar Apr May Jun [DATE] Aug Sep Oct Nov Dec" at bounding box center [610, 172] width 44 height 18
click at [847, 340] on td at bounding box center [848, 387] width 25 height 429
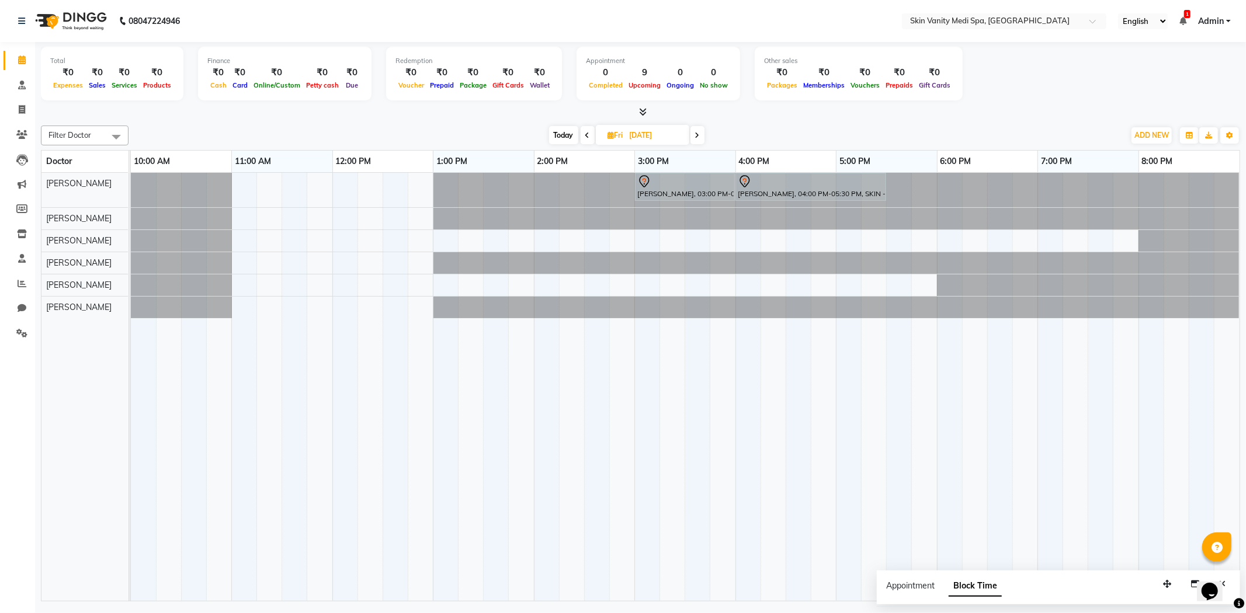
click at [616, 133] on span "Fri" at bounding box center [615, 135] width 21 height 9
select select "10"
select select "2025"
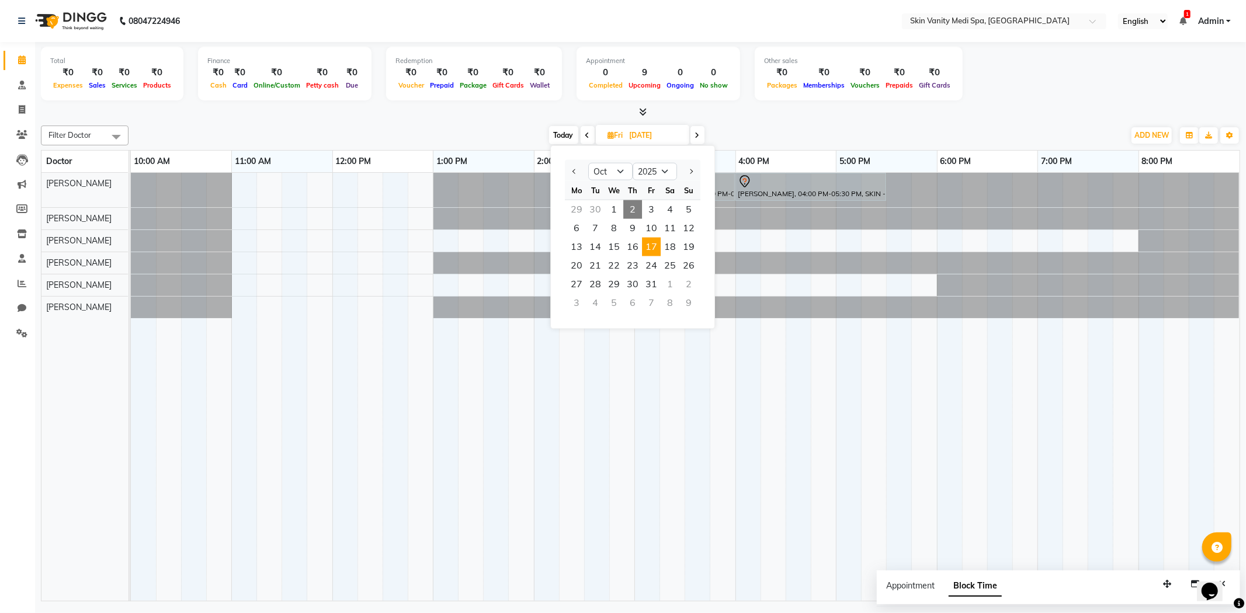
click at [631, 203] on span "2" at bounding box center [632, 209] width 19 height 19
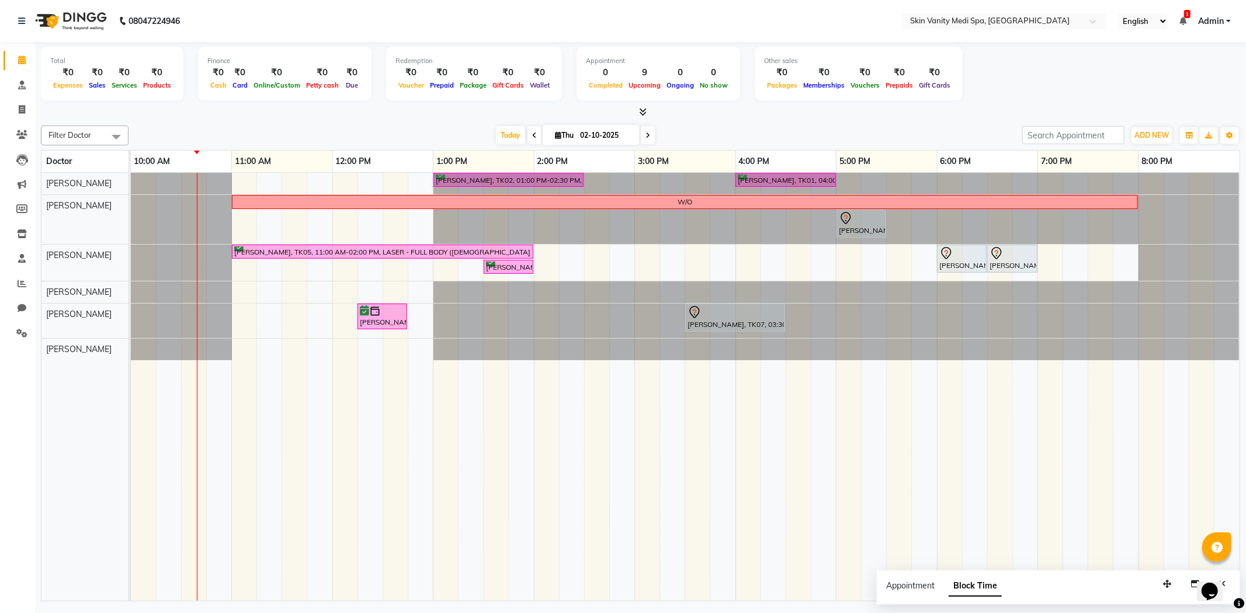
click at [528, 129] on span at bounding box center [534, 135] width 14 height 18
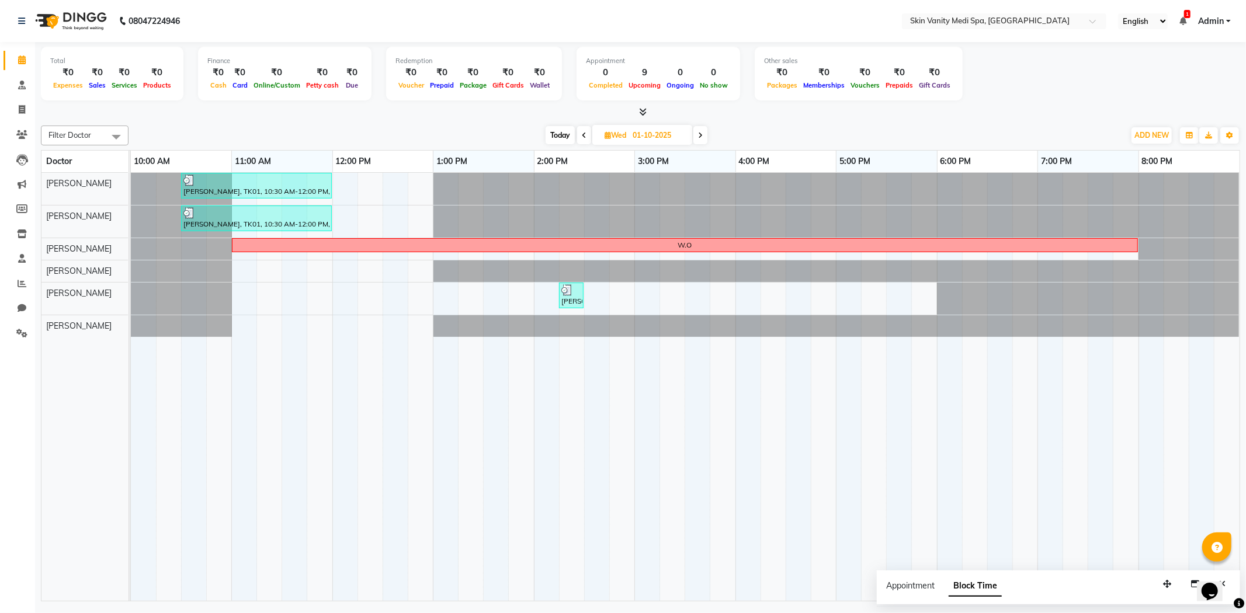
click at [702, 129] on span at bounding box center [700, 135] width 14 height 18
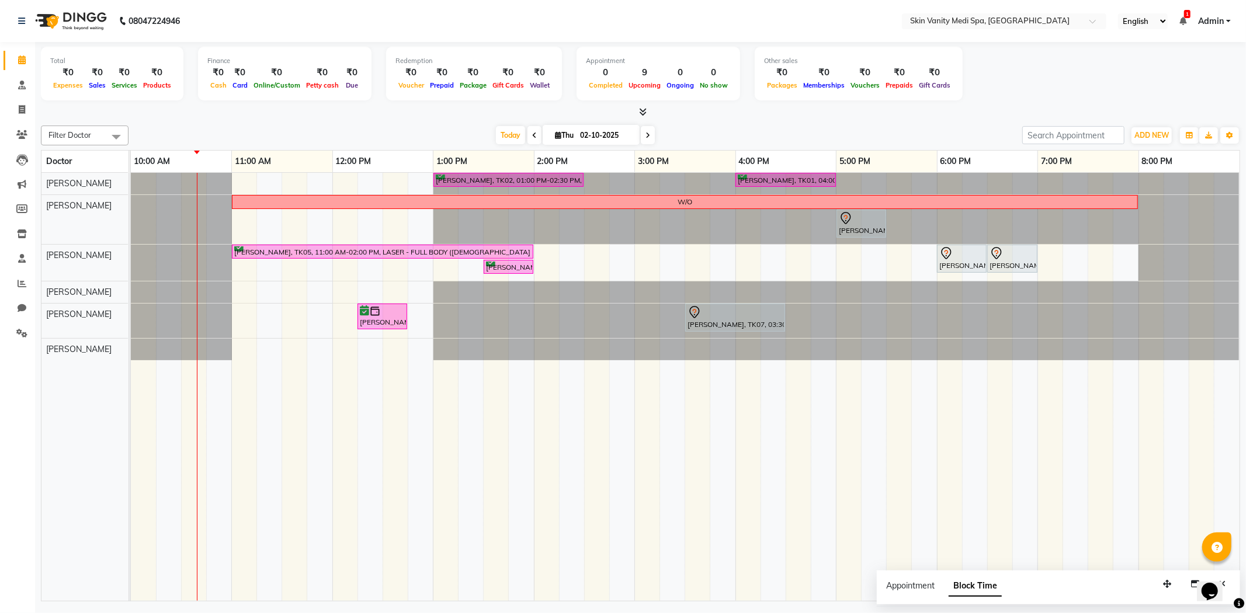
click at [532, 137] on icon at bounding box center [534, 135] width 5 height 7
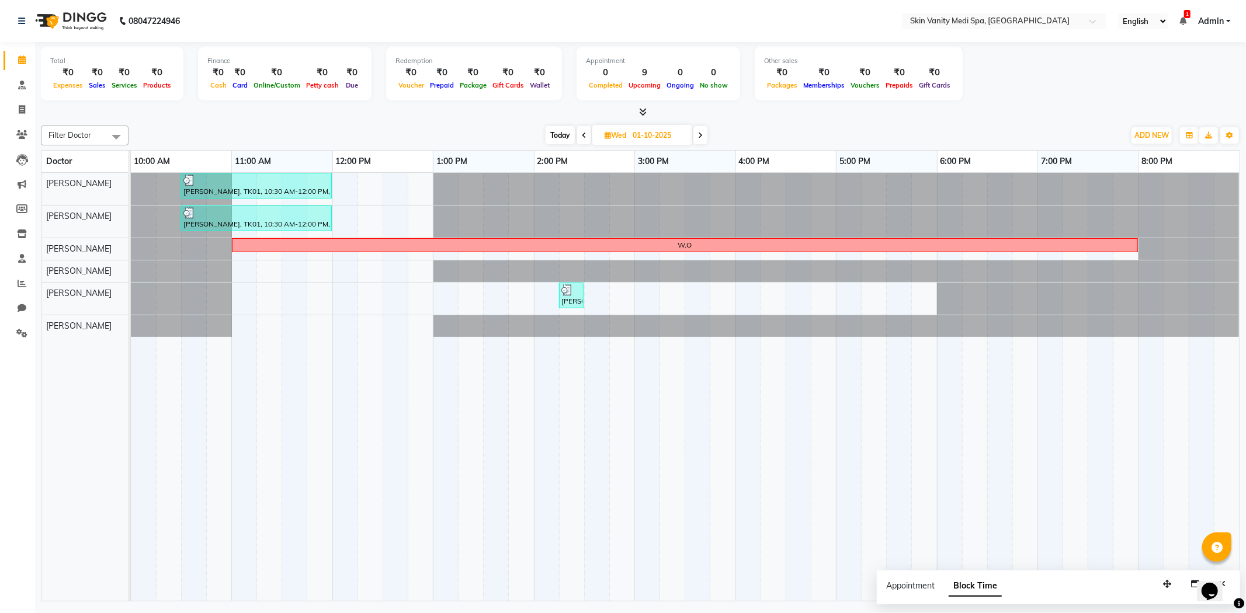
click at [698, 138] on span at bounding box center [700, 135] width 14 height 18
type input "02-10-2025"
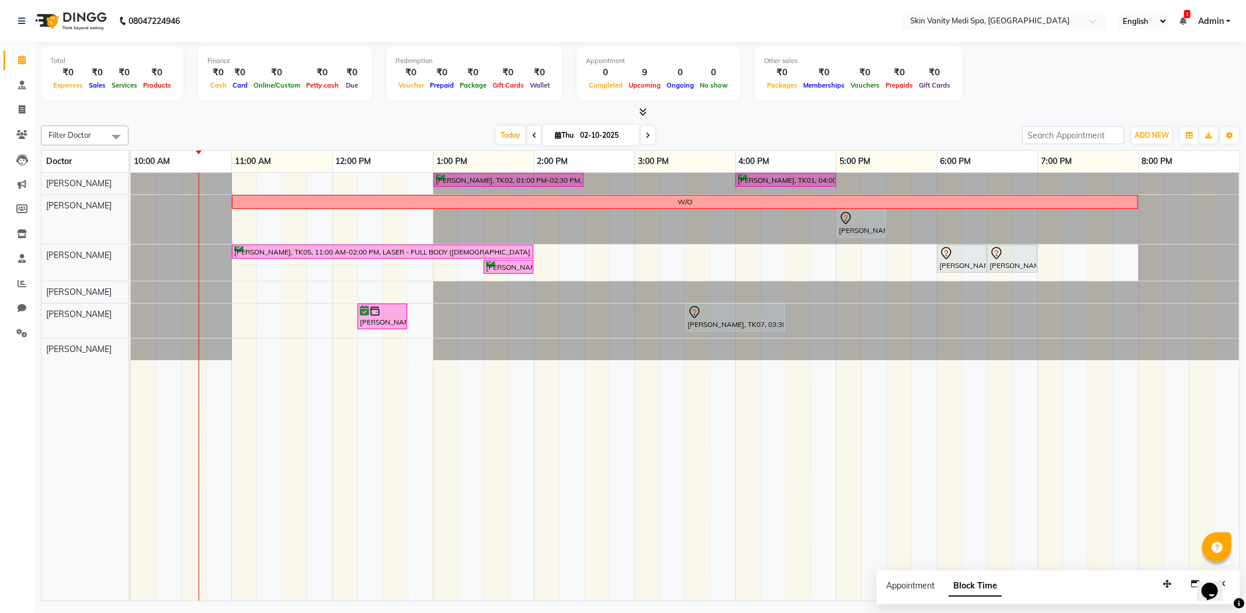
click at [249, 183] on div "[PERSON_NAME], TK02, 01:00 PM-02:30 PM, SKIN - HYDRA DELUXE TREATMENT [PERSON_N…" at bounding box center [685, 387] width 1108 height 429
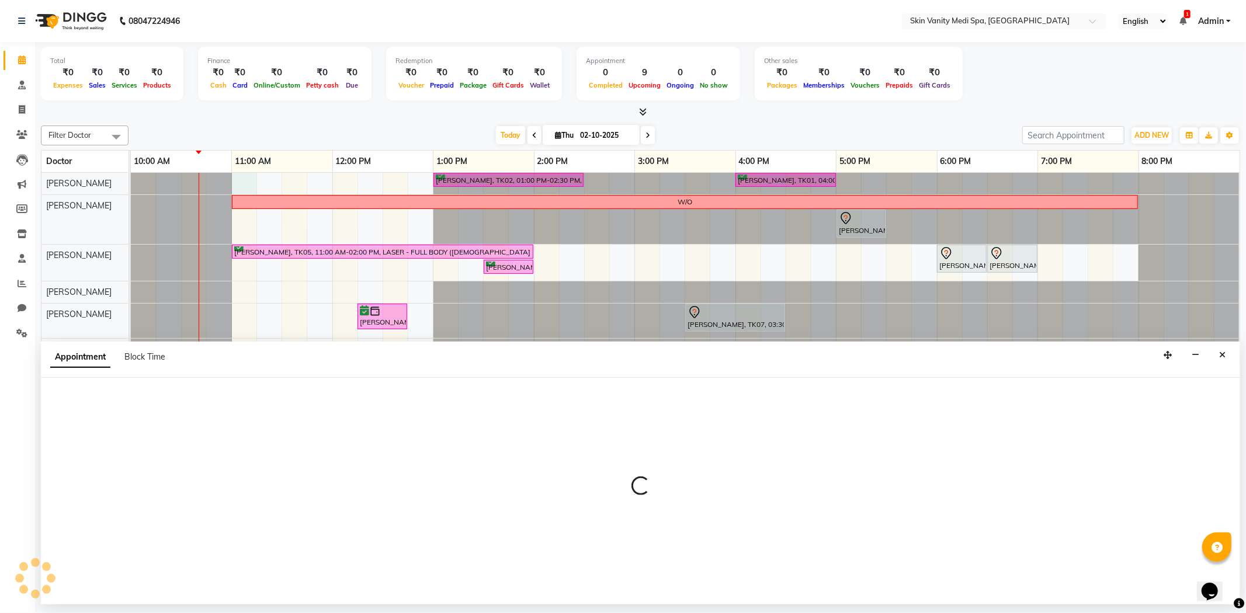
select select "70346"
select select "660"
select select "tentative"
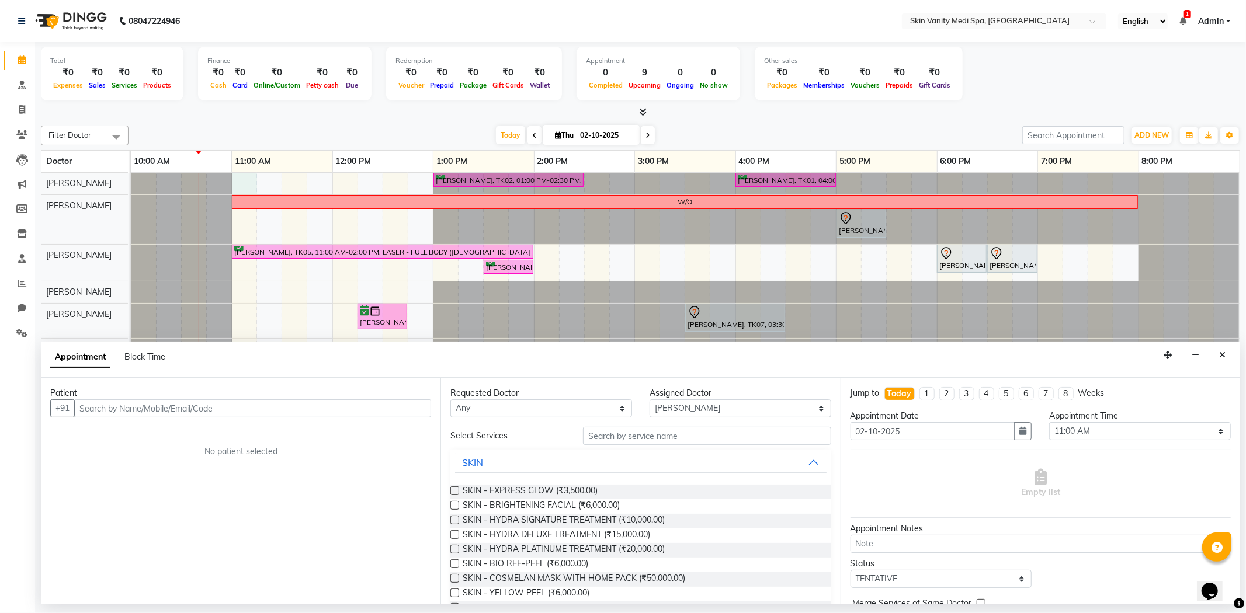
click at [88, 415] on input "text" at bounding box center [252, 408] width 357 height 18
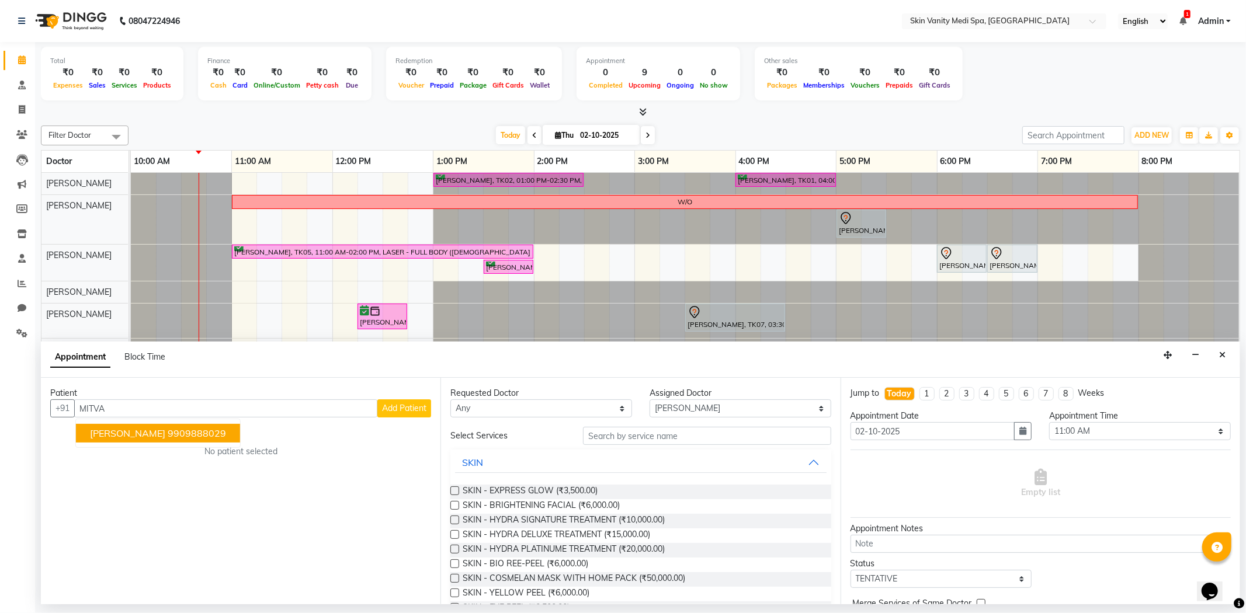
click at [136, 439] on span "[PERSON_NAME]" at bounding box center [127, 433] width 75 height 12
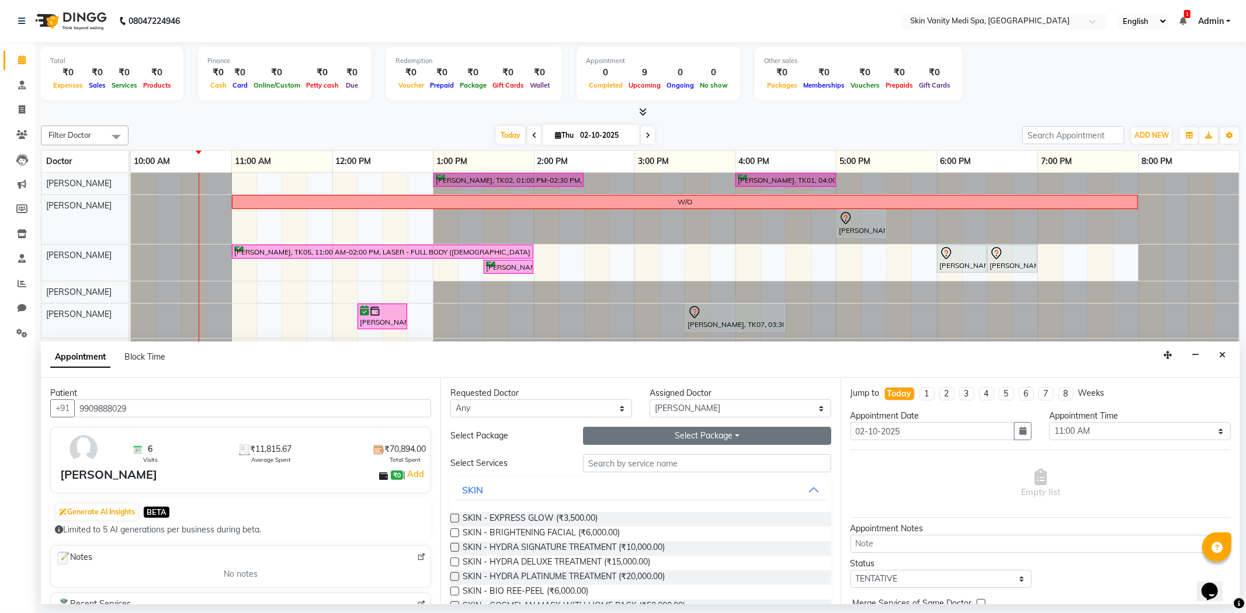
type input "9909888029"
click at [587, 433] on button "Select Package Toggle Dropdown" at bounding box center [707, 436] width 248 height 18
click at [624, 481] on li "SKIN - HYDRA DELUXE TREATMENT (6 SESSIONS)" at bounding box center [702, 476] width 238 height 17
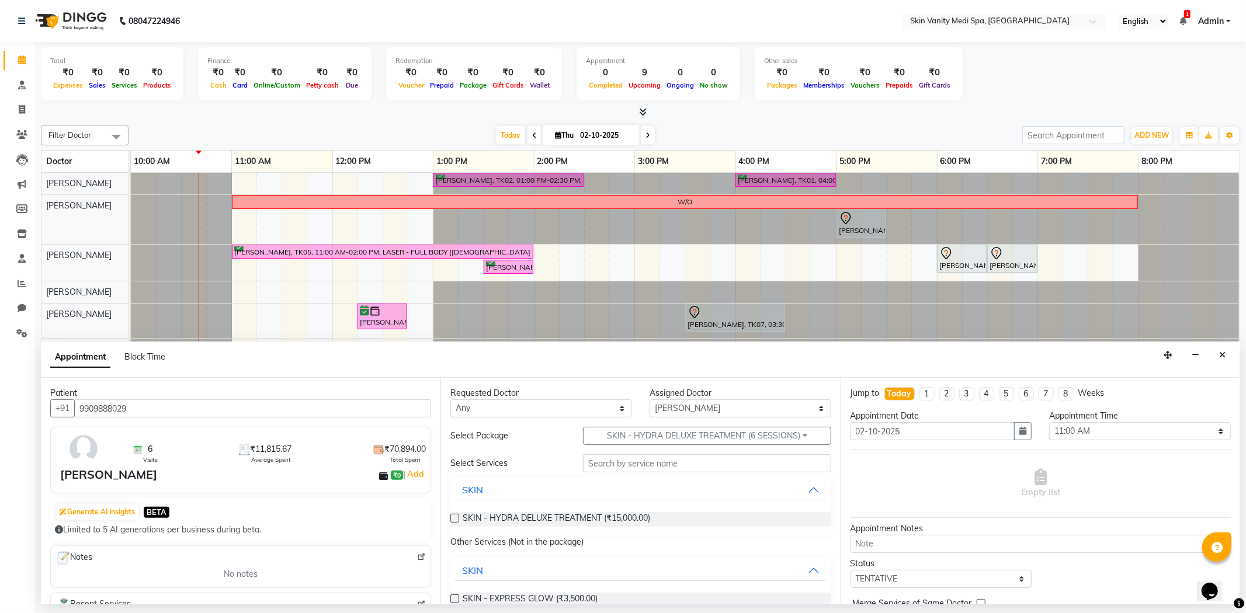
click at [453, 517] on label at bounding box center [454, 518] width 9 height 9
click at [453, 517] on input "checkbox" at bounding box center [454, 520] width 8 height 8
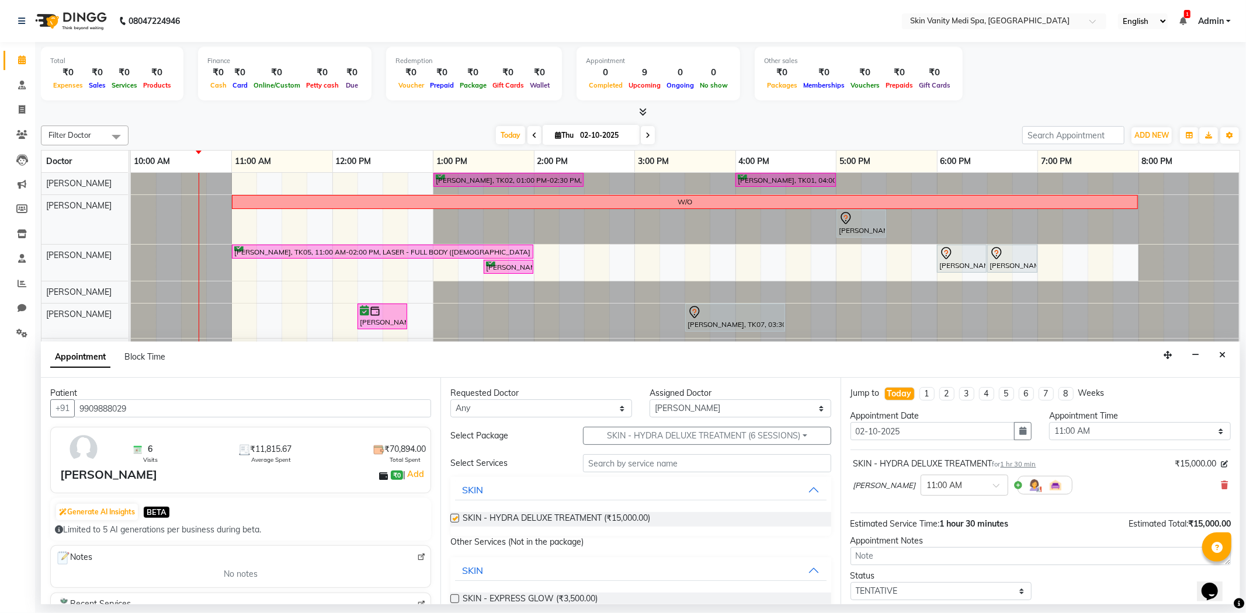
checkbox input "false"
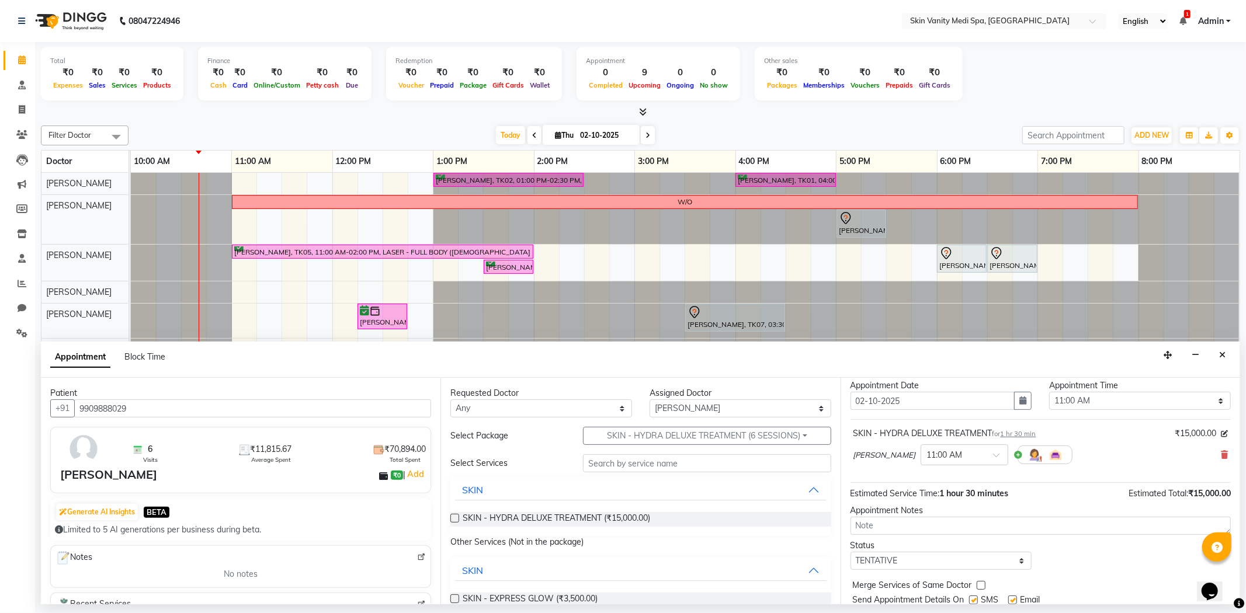
scroll to position [70, 0]
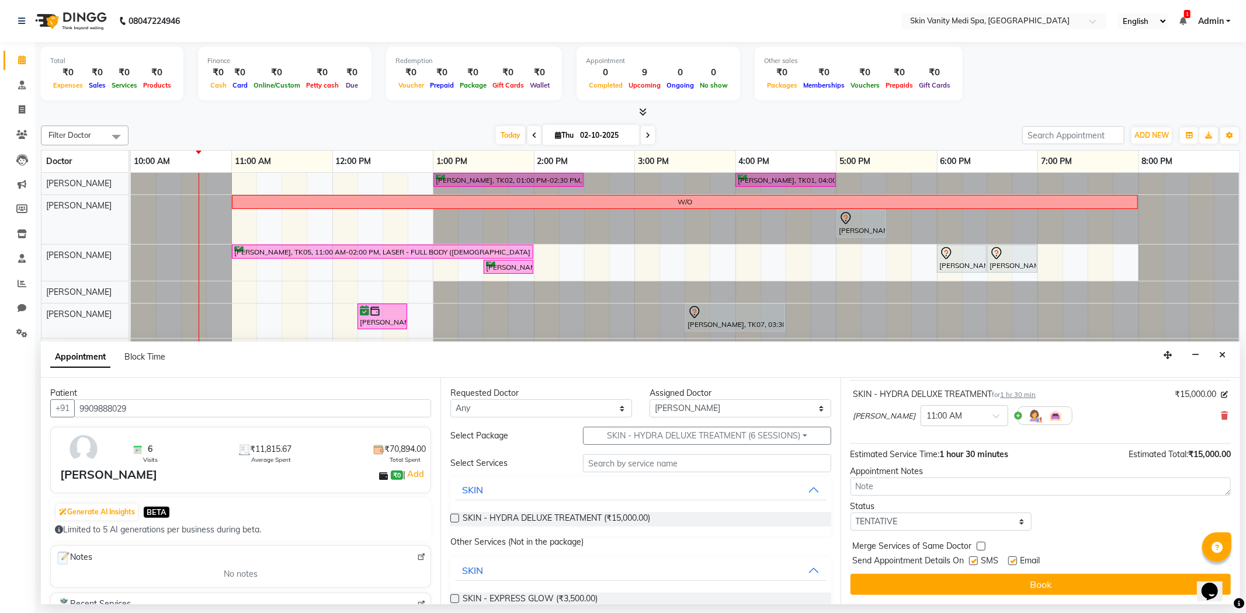
click at [943, 585] on button "Book" at bounding box center [1040, 584] width 380 height 21
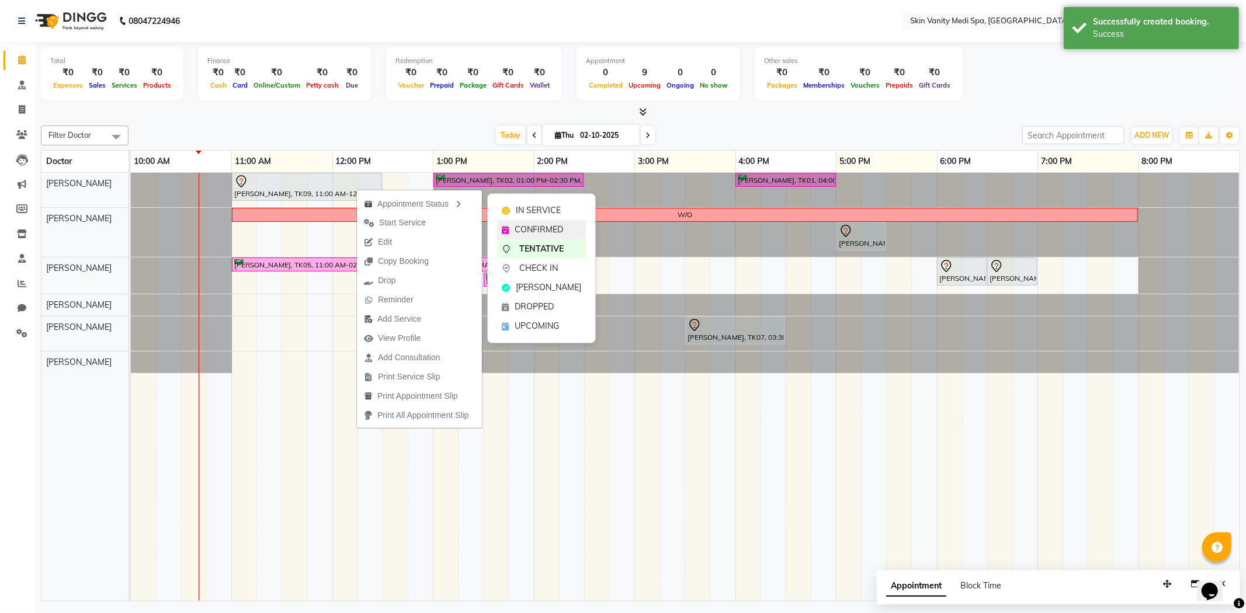
click at [547, 228] on span "CONFIRMED" at bounding box center [538, 230] width 48 height 12
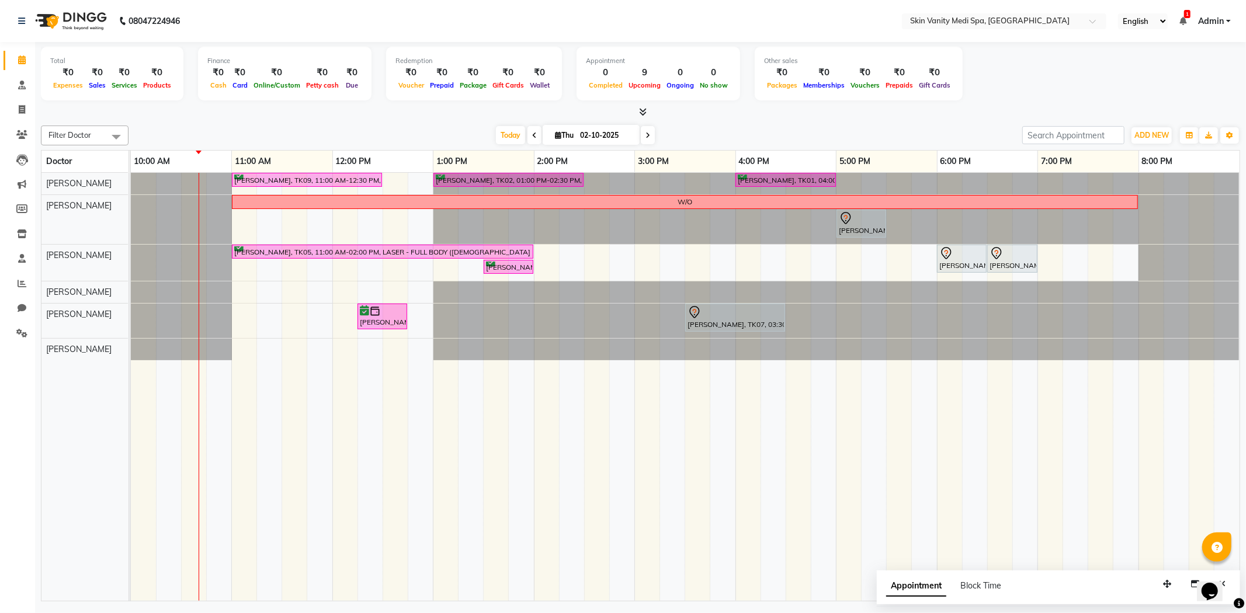
click at [533, 133] on span at bounding box center [534, 135] width 14 height 18
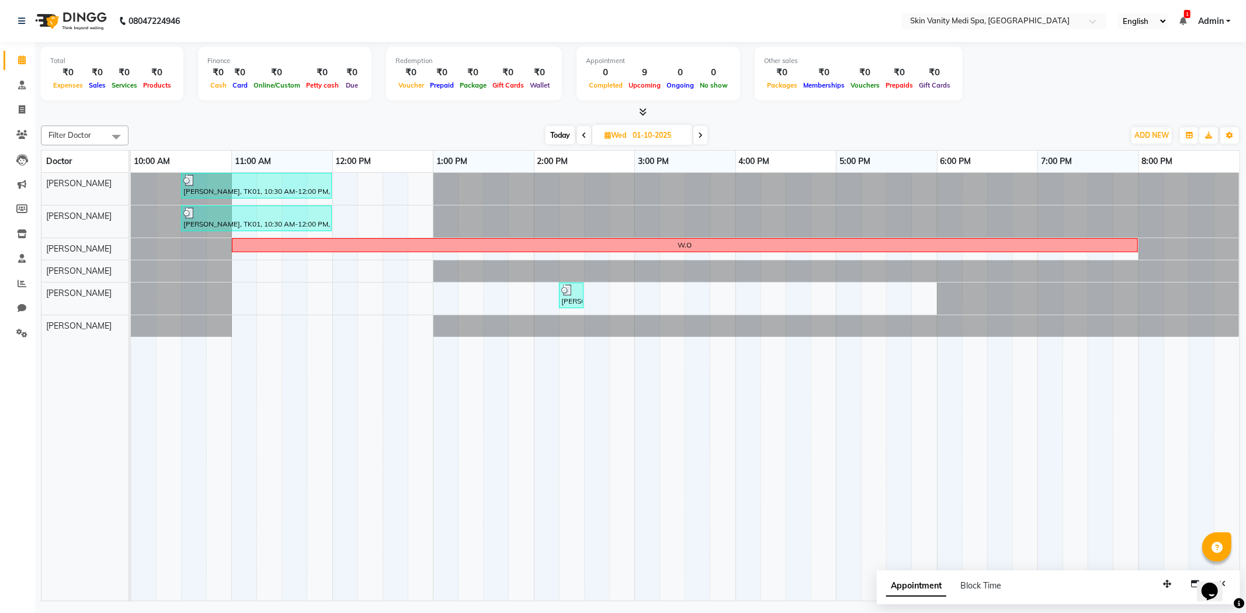
click at [707, 135] on span at bounding box center [700, 135] width 14 height 18
type input "02-10-2025"
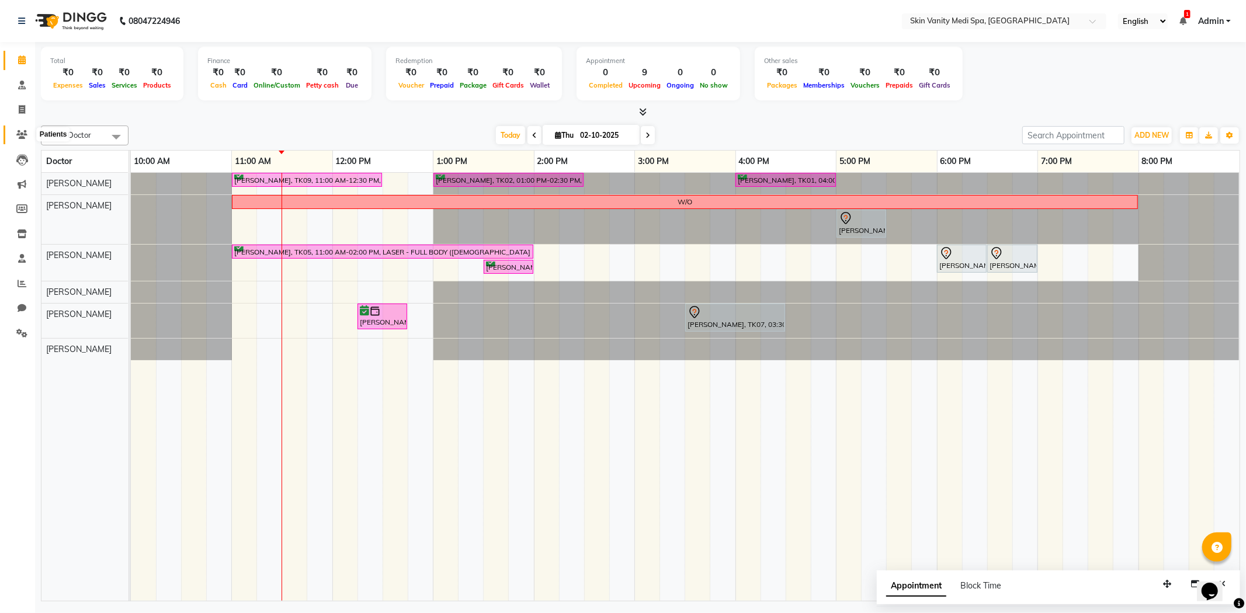
click at [18, 133] on icon at bounding box center [21, 134] width 11 height 9
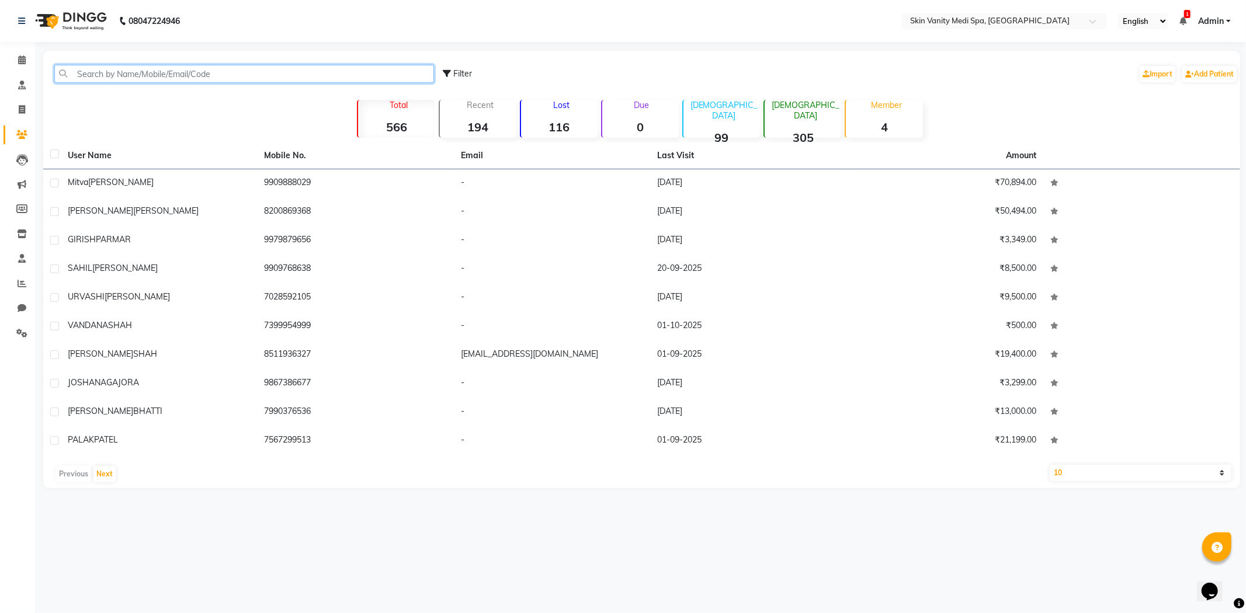
click at [113, 73] on input "text" at bounding box center [244, 74] width 380 height 18
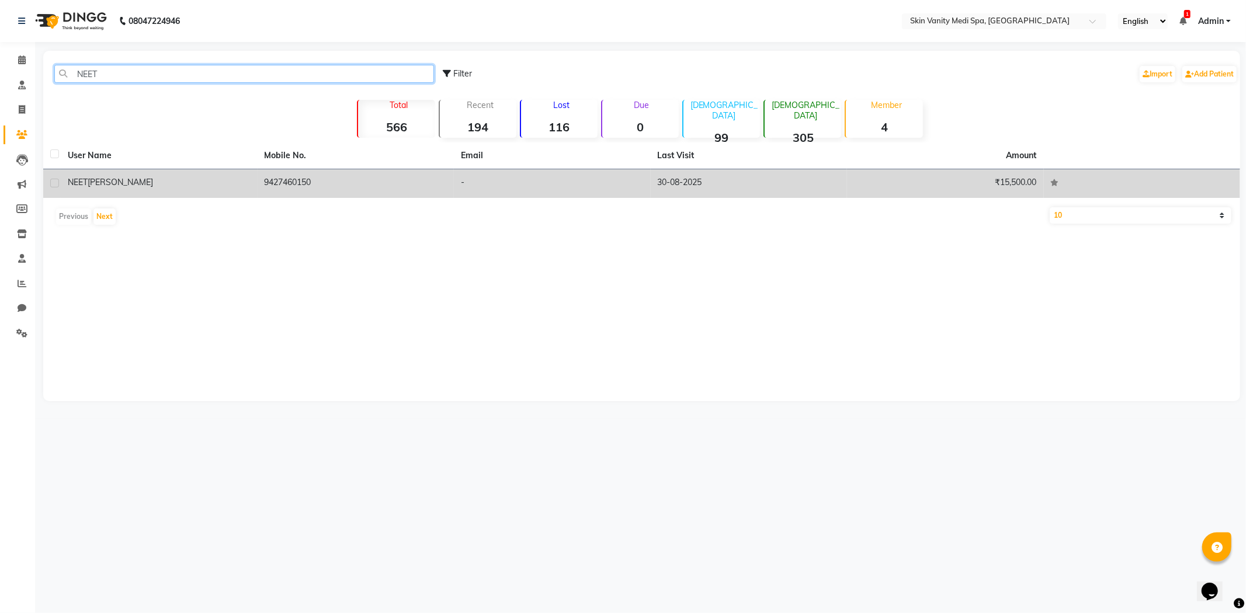
type input "NEET"
click at [430, 184] on td "9427460150" at bounding box center [356, 183] width 197 height 29
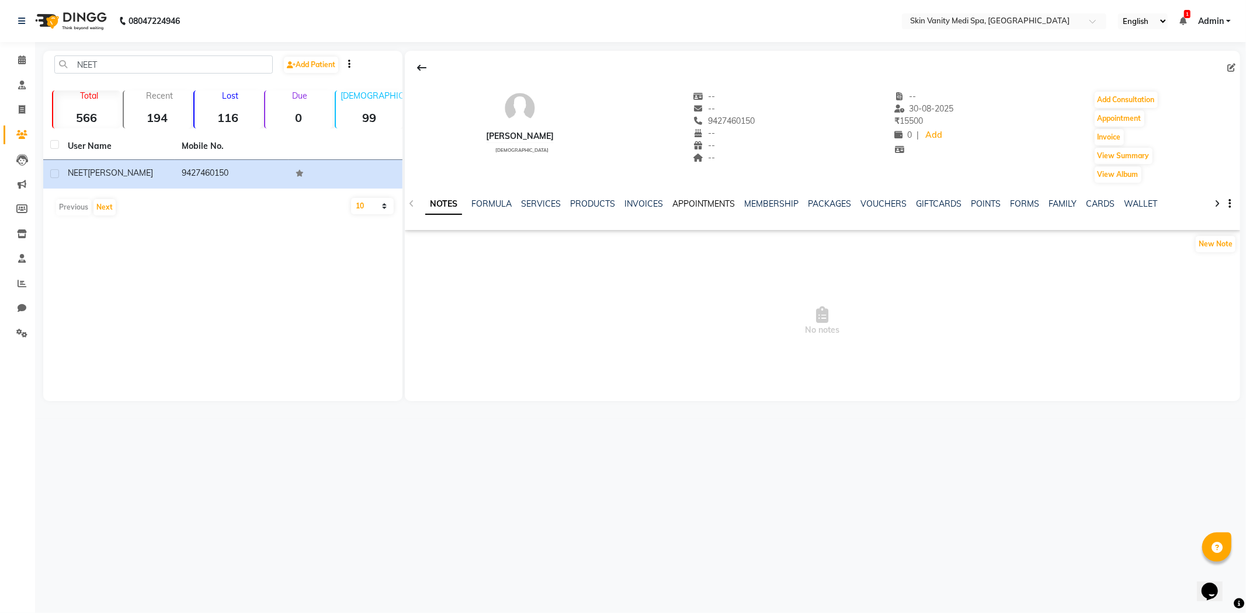
click at [681, 201] on link "APPOINTMENTS" at bounding box center [703, 204] width 63 height 11
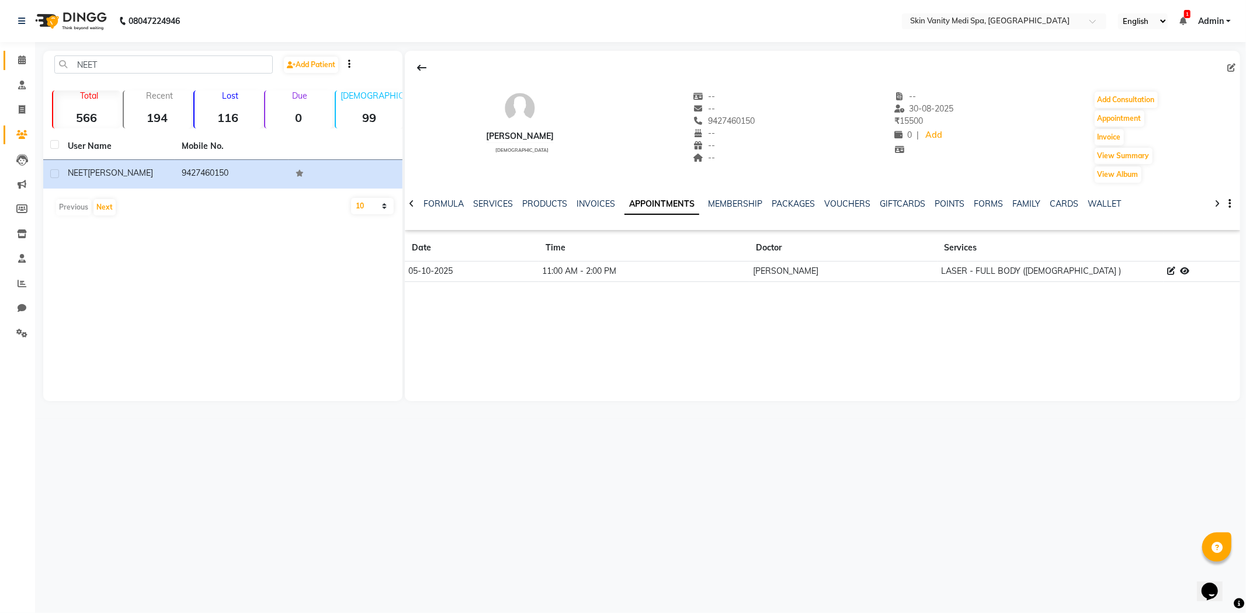
click at [26, 58] on span at bounding box center [22, 60] width 20 height 13
